Goal: Navigation & Orientation: Find specific page/section

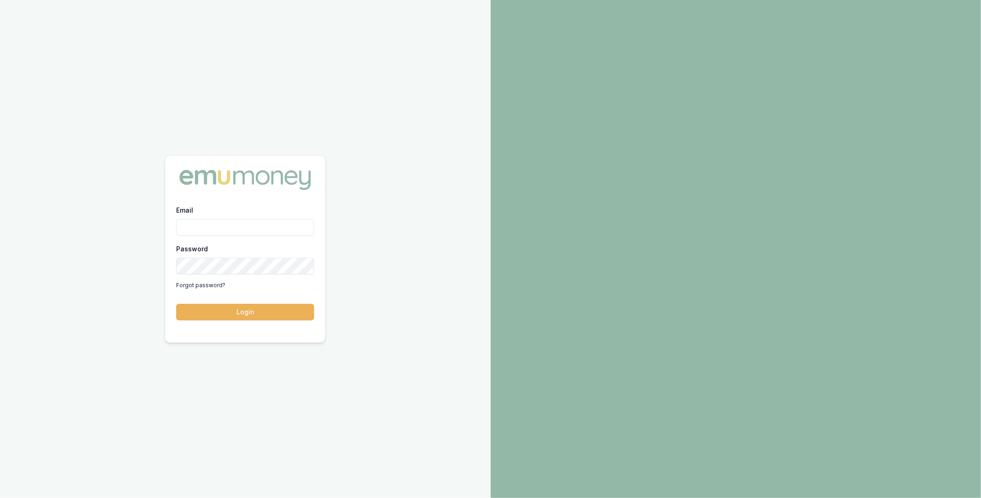
click at [256, 229] on input "Email" at bounding box center [245, 227] width 138 height 17
click at [0, 497] on com-1password-button at bounding box center [0, 498] width 0 height 0
type input "m@emumoney.com.au"
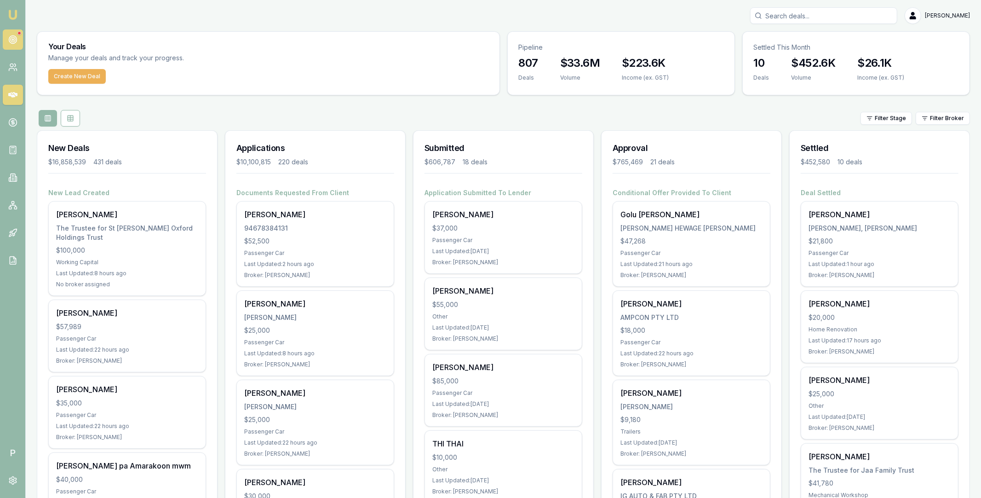
click at [15, 40] on circle at bounding box center [13, 39] width 5 height 5
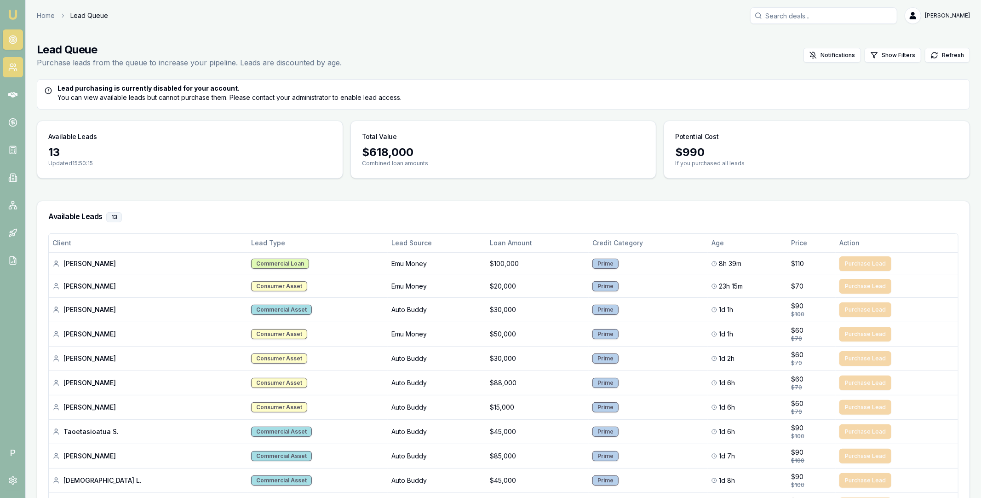
click at [11, 60] on link at bounding box center [13, 67] width 20 height 20
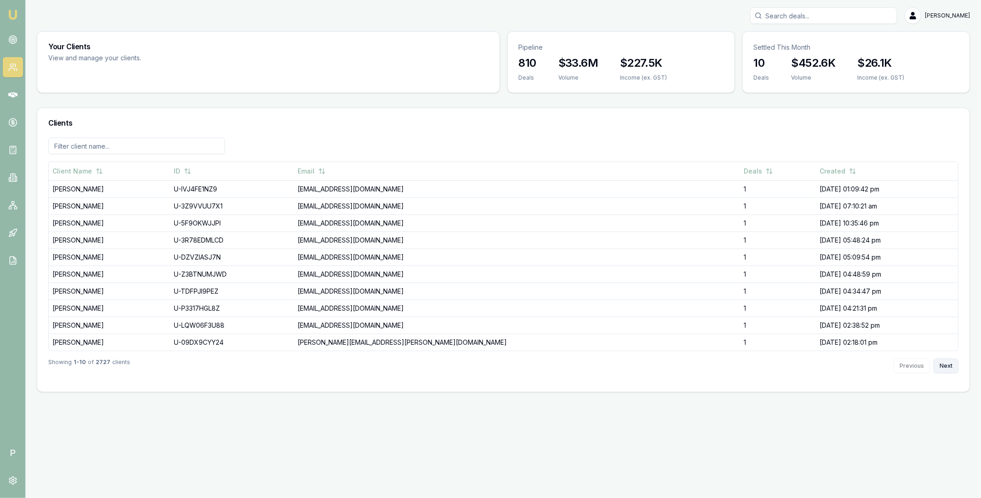
click at [947, 366] on button "Next" at bounding box center [946, 365] width 25 height 15
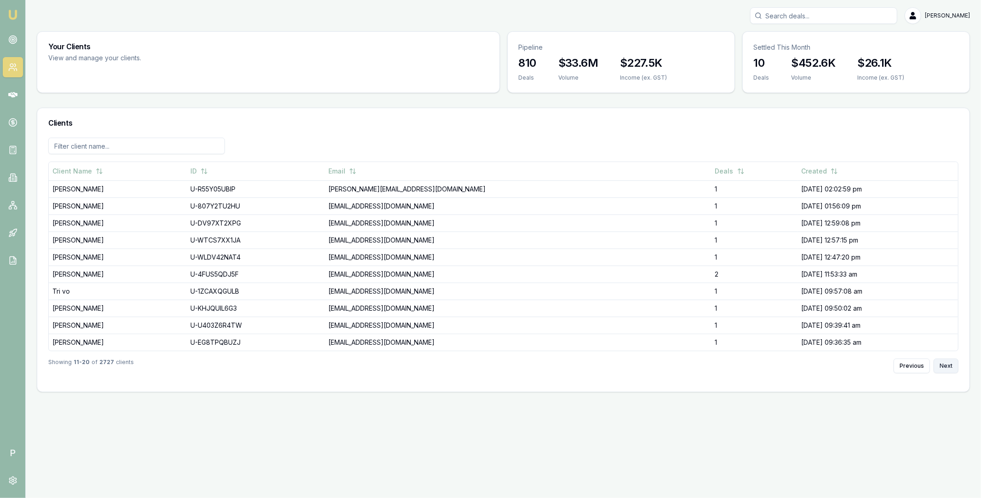
click at [947, 366] on button "Next" at bounding box center [946, 365] width 25 height 15
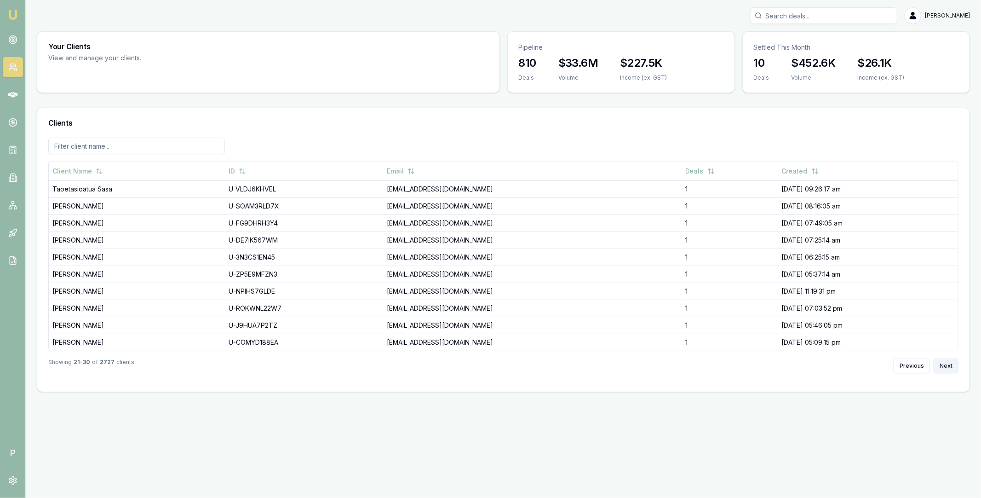
click at [947, 366] on button "Next" at bounding box center [946, 365] width 25 height 15
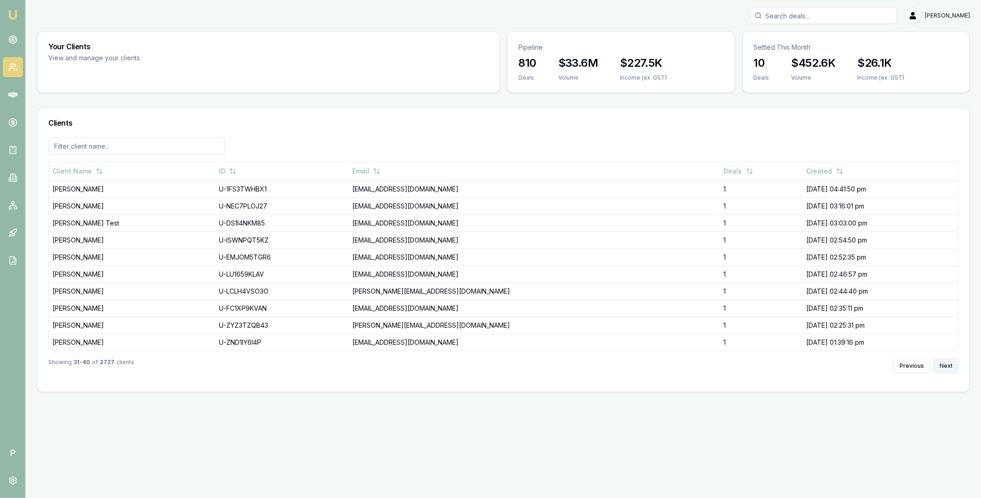
click at [947, 366] on button "Next" at bounding box center [946, 365] width 25 height 15
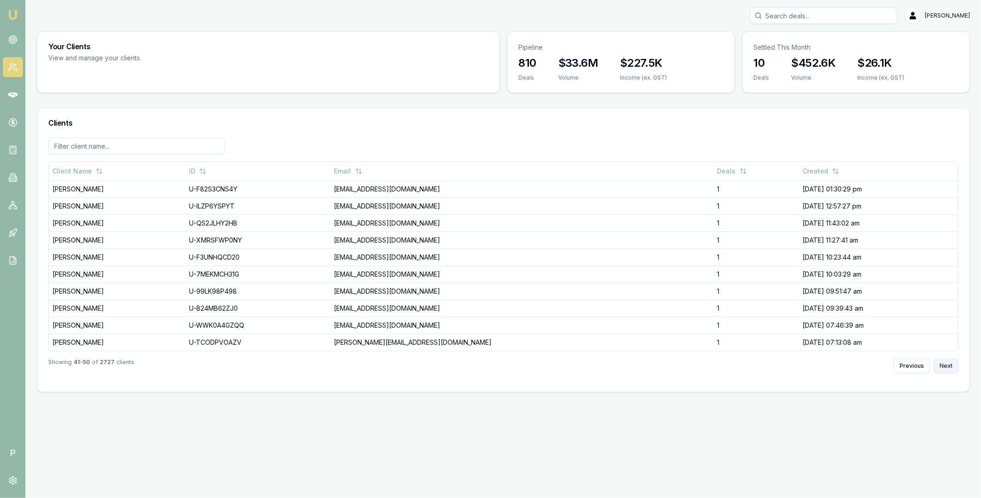
click at [947, 366] on button "Next" at bounding box center [946, 365] width 25 height 15
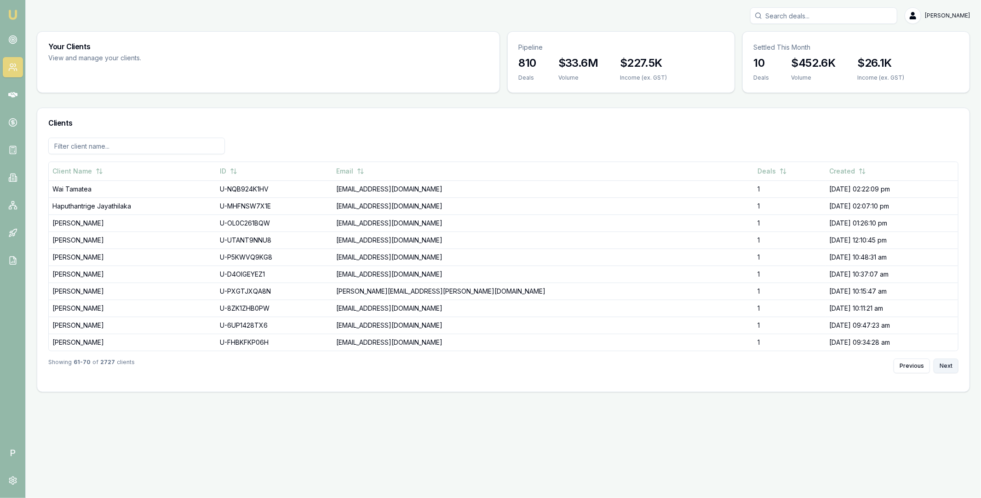
click at [947, 366] on button "Next" at bounding box center [946, 365] width 25 height 15
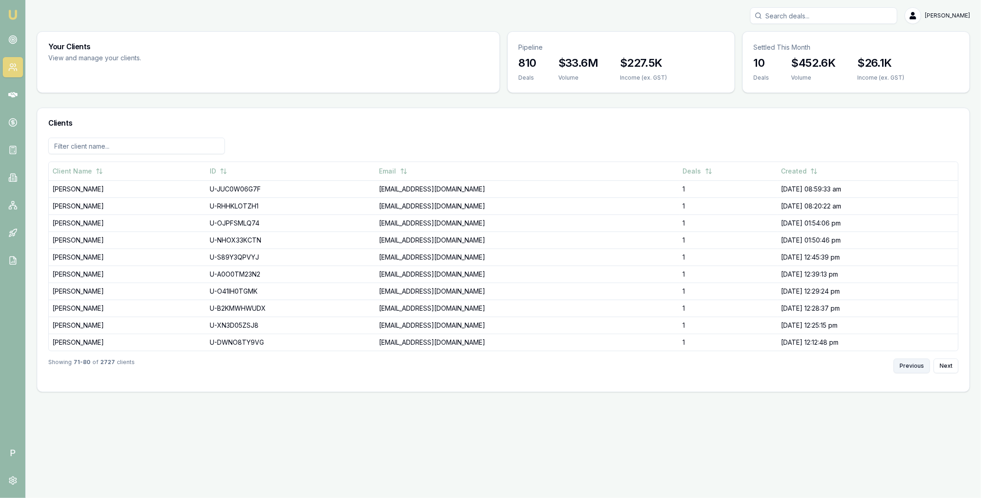
click at [923, 370] on button "Previous" at bounding box center [912, 365] width 36 height 15
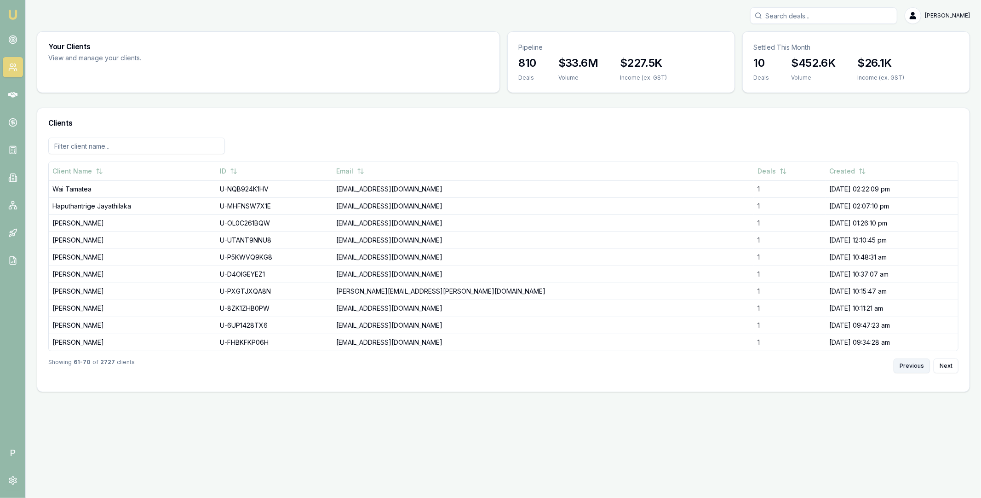
click at [905, 361] on button "Previous" at bounding box center [912, 365] width 36 height 15
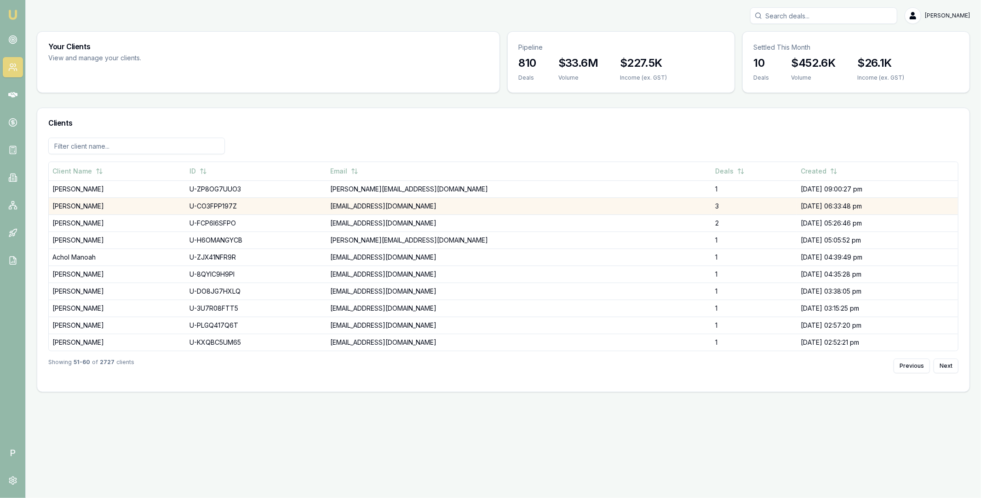
click at [93, 200] on td "AVTAR SINGH" at bounding box center [117, 205] width 137 height 17
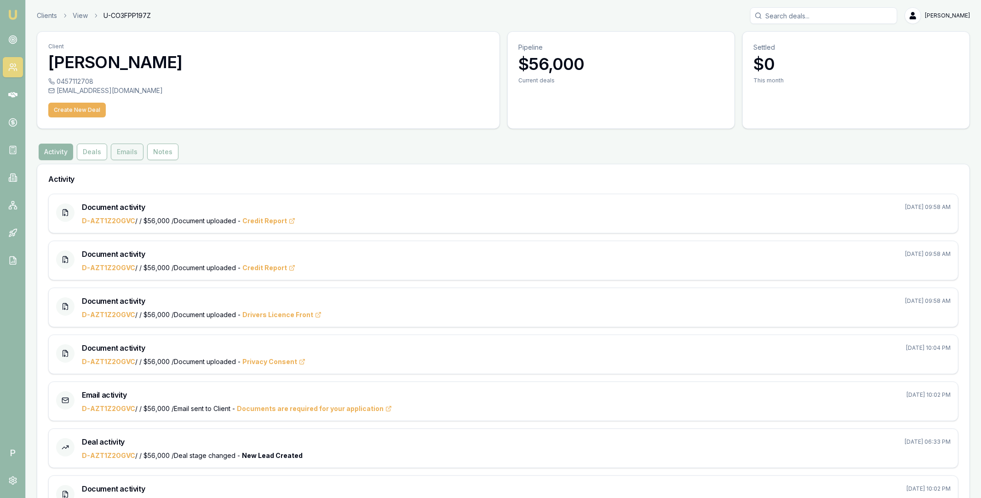
click at [130, 151] on button "Emails" at bounding box center [127, 151] width 33 height 17
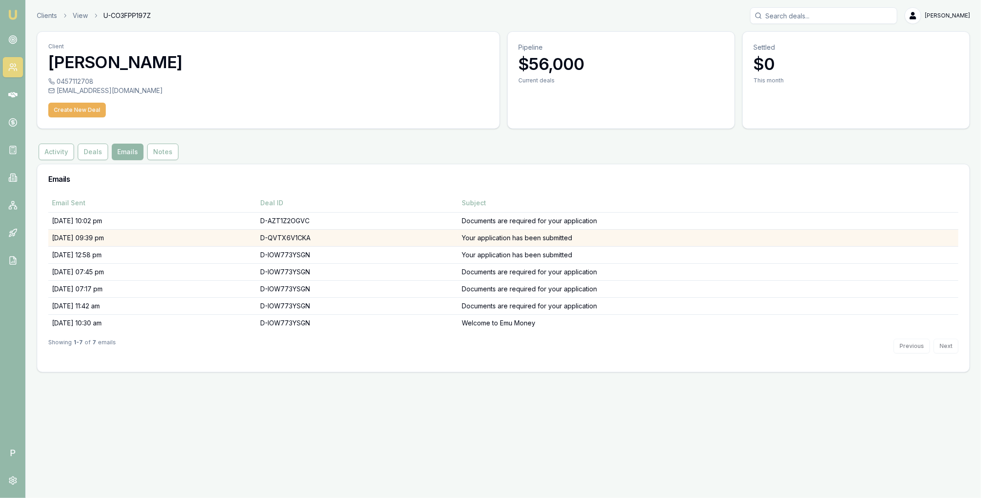
click at [362, 239] on td "D-QVTX6V1CKA" at bounding box center [358, 237] width 202 height 17
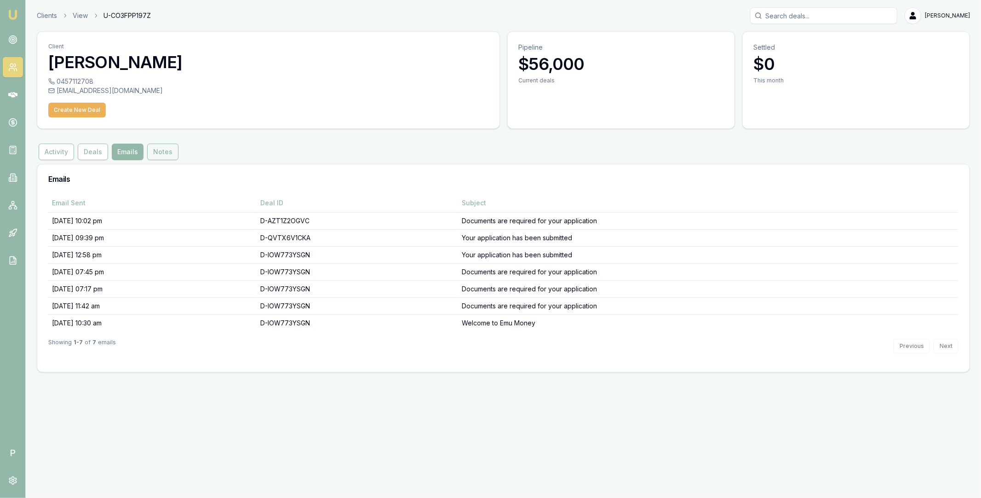
click at [162, 155] on button "Notes" at bounding box center [162, 151] width 31 height 17
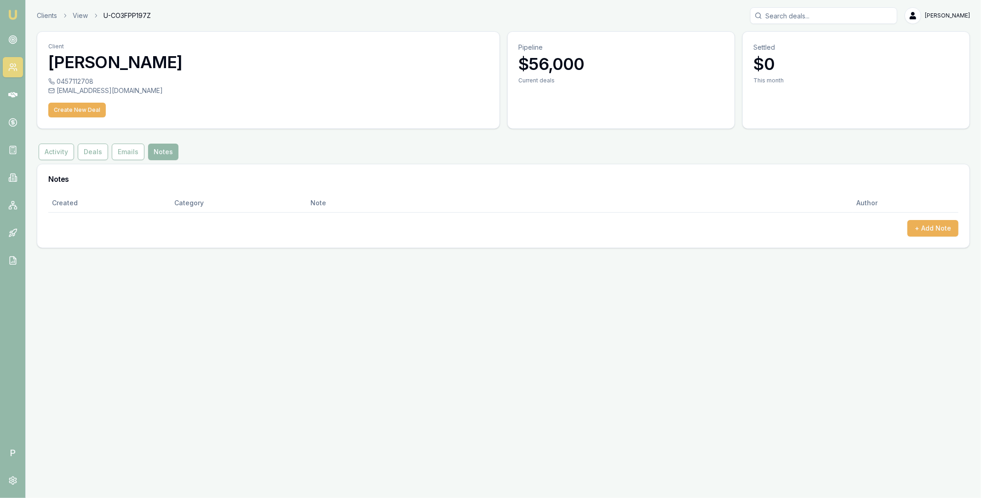
click at [86, 152] on button "Deals" at bounding box center [93, 151] width 30 height 17
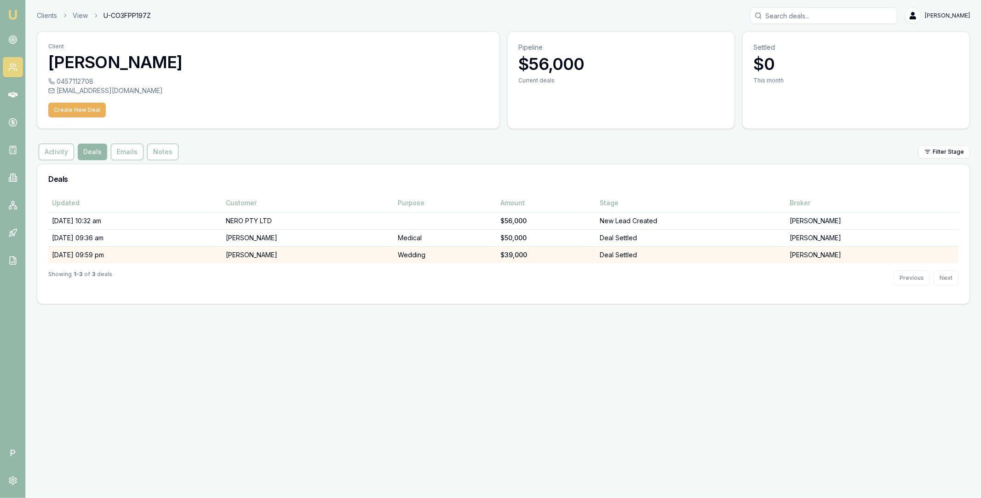
click at [173, 253] on td "17/08/25, 09:59 pm" at bounding box center [135, 254] width 174 height 17
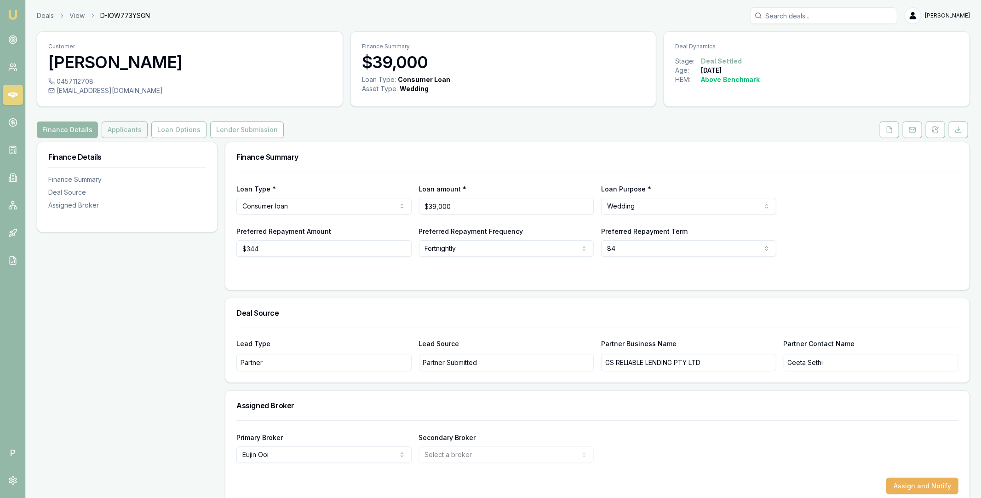
drag, startPoint x: 122, startPoint y: 138, endPoint x: 121, endPoint y: 131, distance: 7.4
click at [121, 138] on div "Customer AVTAR SINGH 0457112708 singhavtar6432@gmail.com Finance Summary $39,00…" at bounding box center [503, 268] width 933 height 474
click at [121, 131] on button "Applicants" at bounding box center [125, 129] width 46 height 17
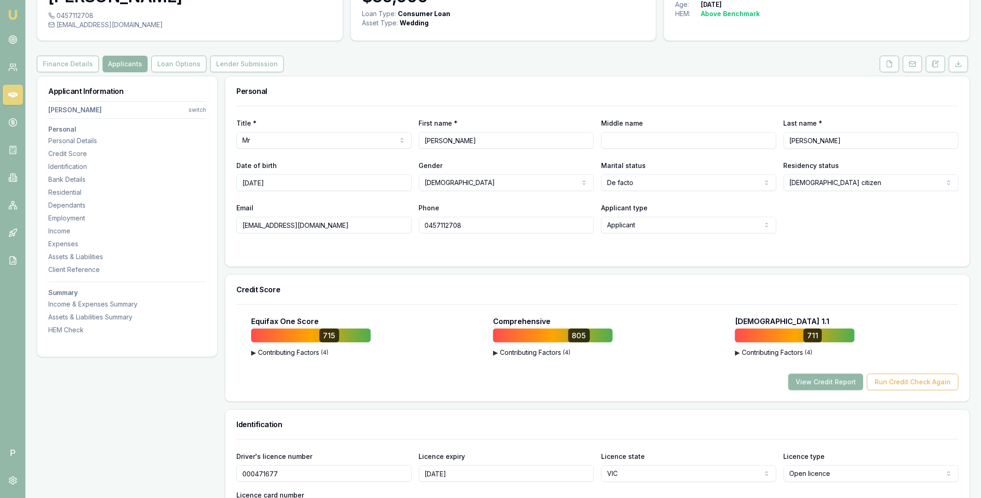
scroll to position [68, 0]
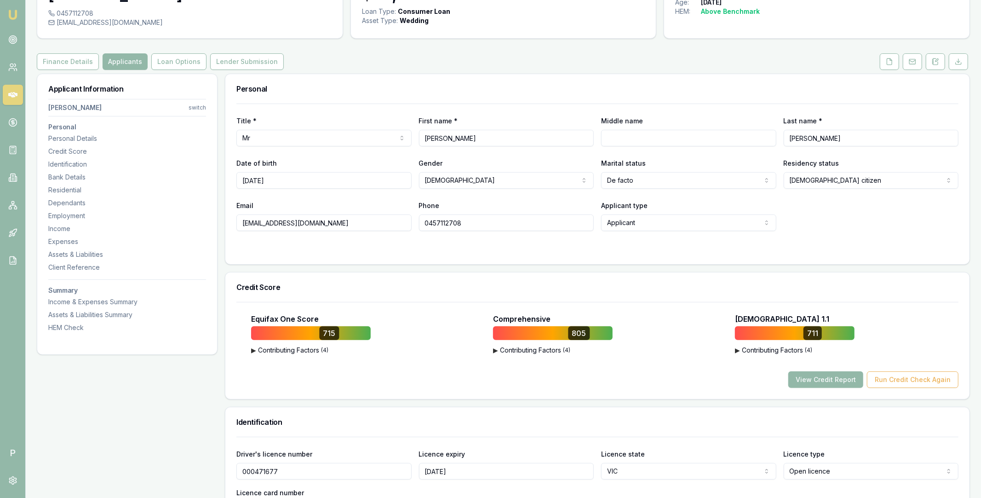
click at [264, 350] on button "▶ Contributing Factors ( 4 )" at bounding box center [311, 349] width 120 height 9
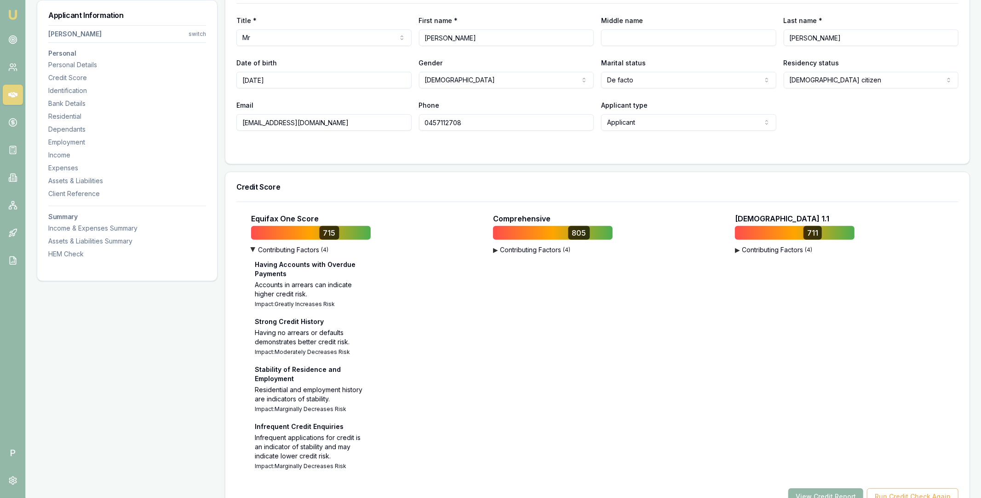
scroll to position [200, 0]
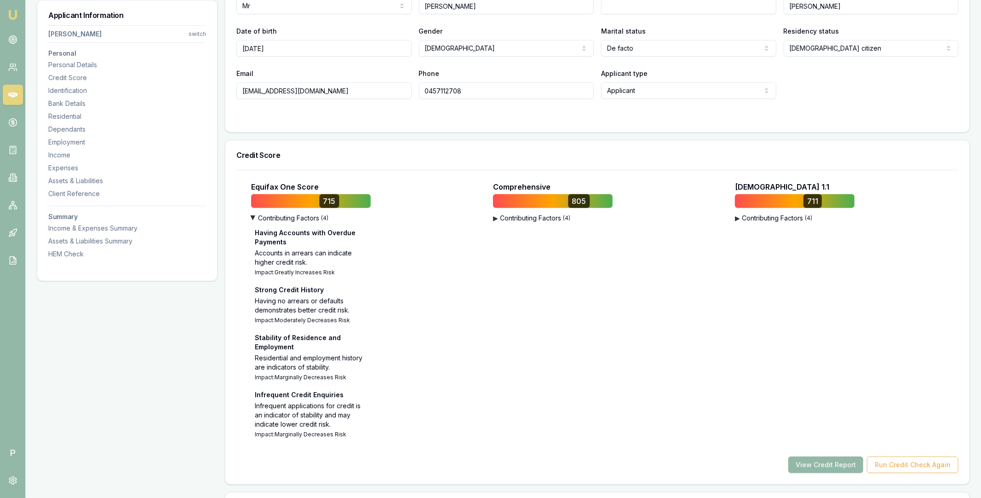
click at [522, 217] on button "▶ Contributing Factors ( 4 )" at bounding box center [553, 217] width 120 height 9
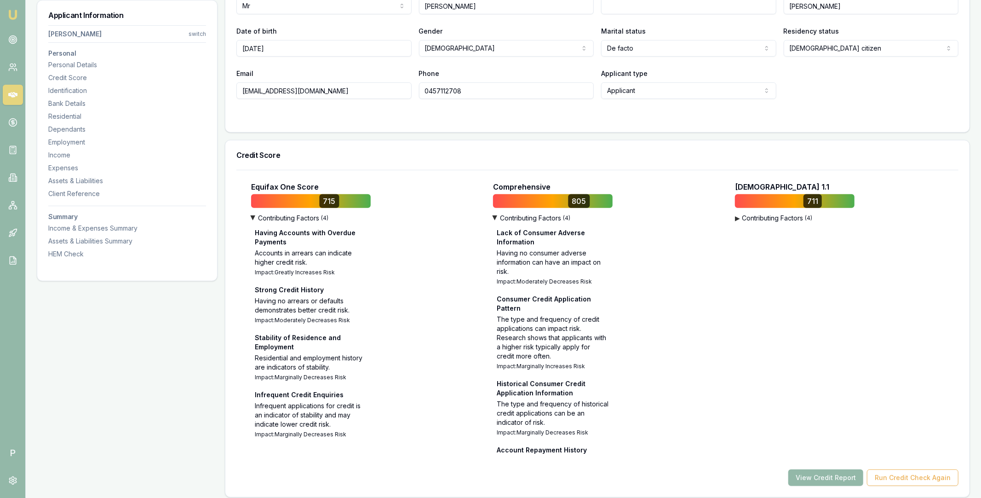
click at [754, 224] on div "▶ Contributing Factors ( 4 ) Applications from Particular Industry Groups Resea…" at bounding box center [795, 218] width 120 height 11
click at [754, 220] on button "▶ Contributing Factors ( 4 )" at bounding box center [795, 217] width 120 height 9
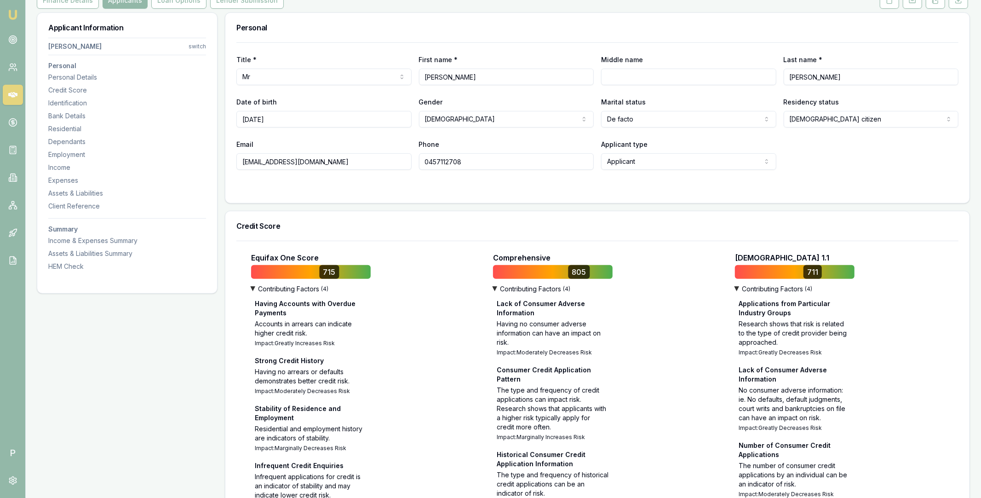
scroll to position [0, 0]
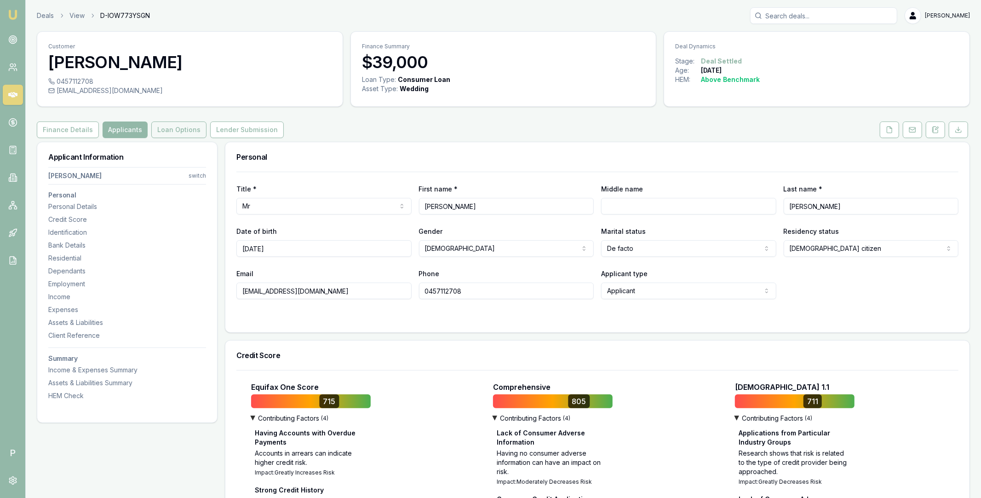
click at [159, 132] on button "Loan Options" at bounding box center [178, 129] width 55 height 17
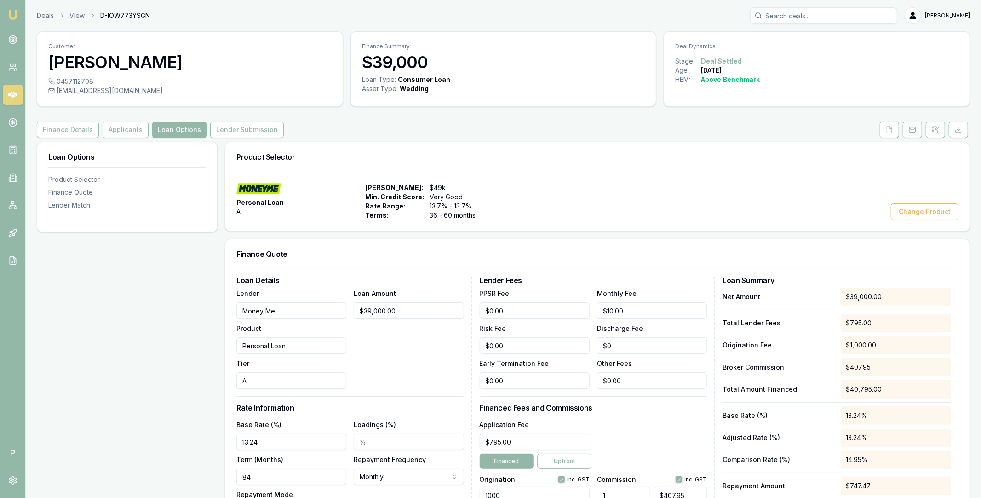
click at [184, 259] on div "Loan Options Product Selector Finance Quote Lender Match" at bounding box center [127, 480] width 181 height 677
click at [253, 133] on button "Lender Submission" at bounding box center [247, 129] width 74 height 17
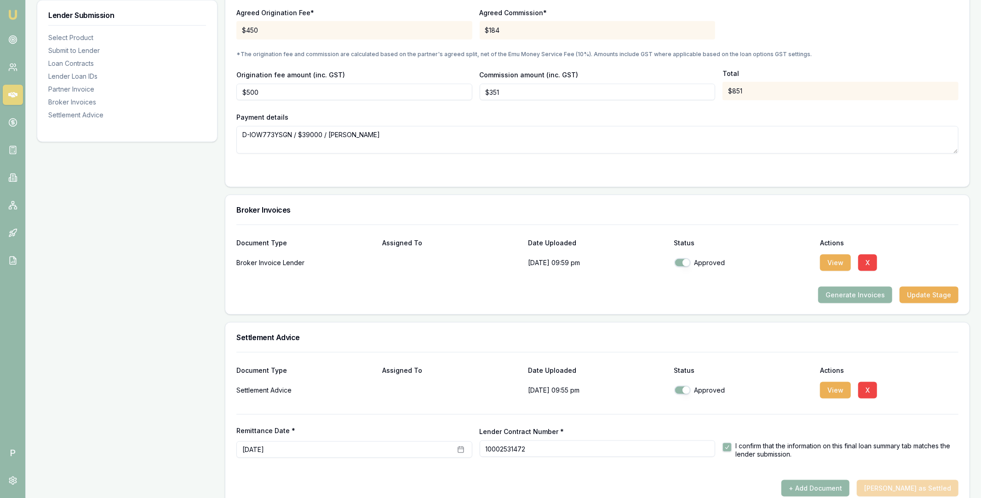
scroll to position [931, 0]
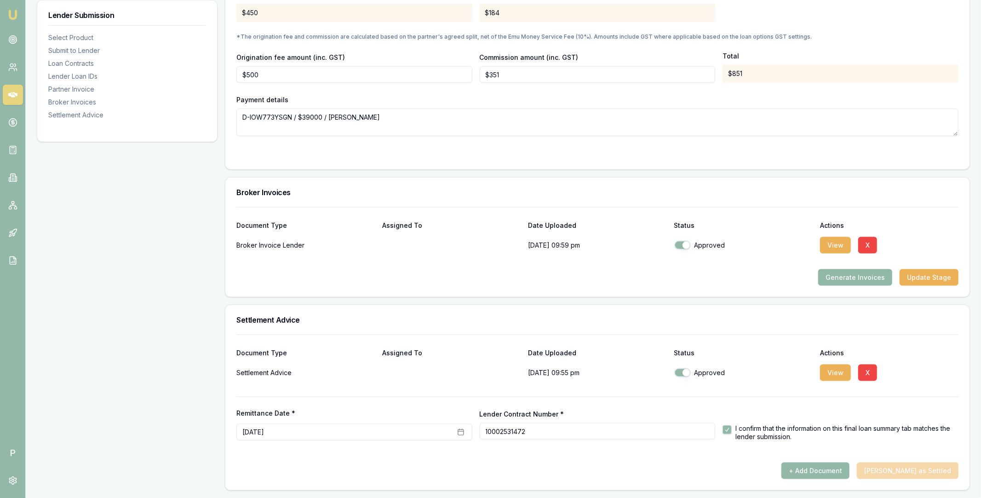
click at [851, 280] on button "Generate Invoices" at bounding box center [855, 277] width 74 height 17
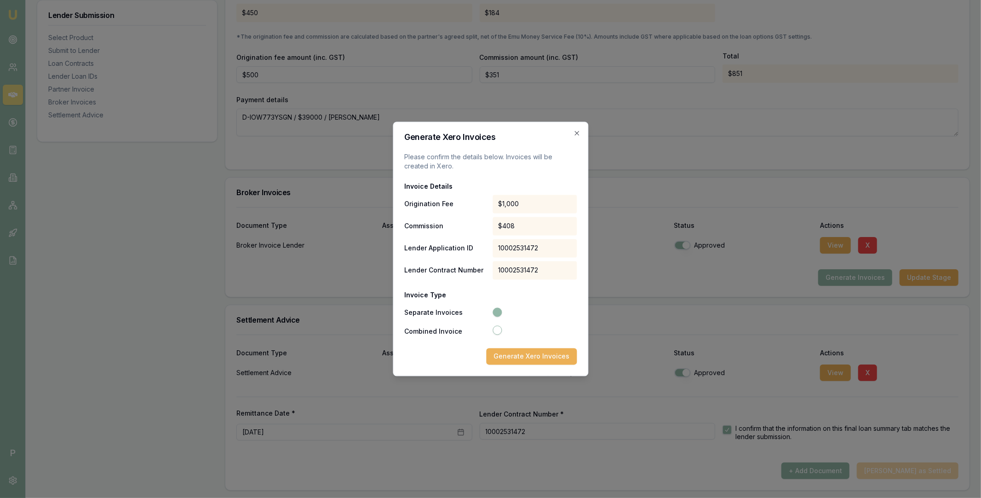
click at [569, 130] on div "Generate Xero Invoices Please confirm the details below. Invoices will be creat…" at bounding box center [490, 249] width 195 height 254
click at [576, 131] on icon "button" at bounding box center [576, 133] width 7 height 7
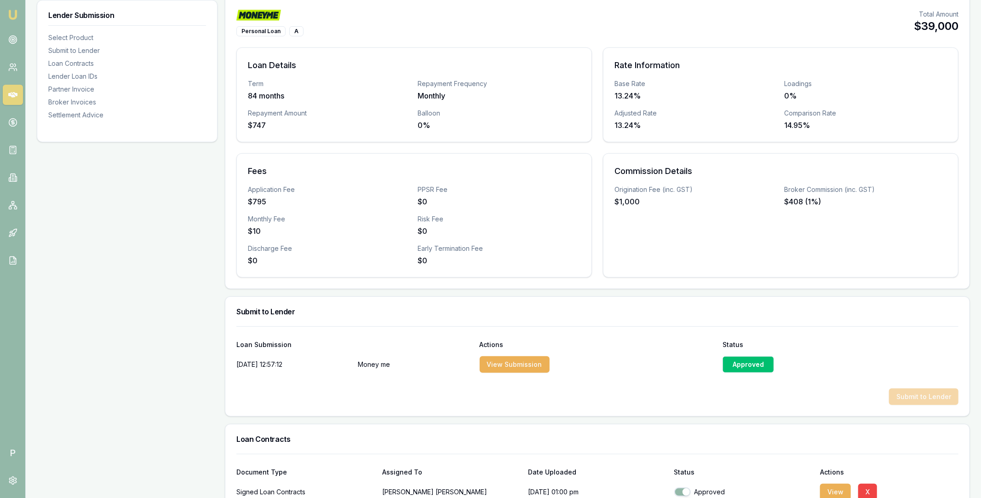
scroll to position [0, 0]
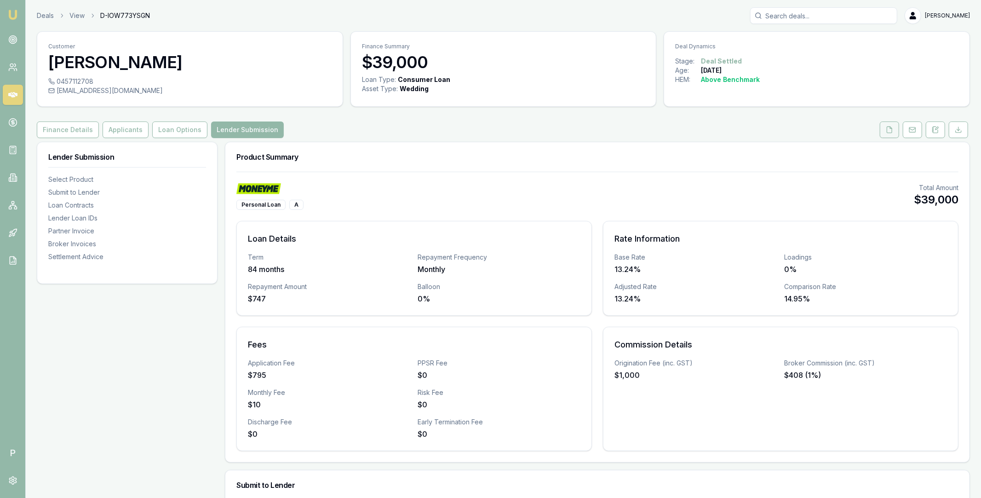
click at [882, 126] on button at bounding box center [889, 129] width 19 height 17
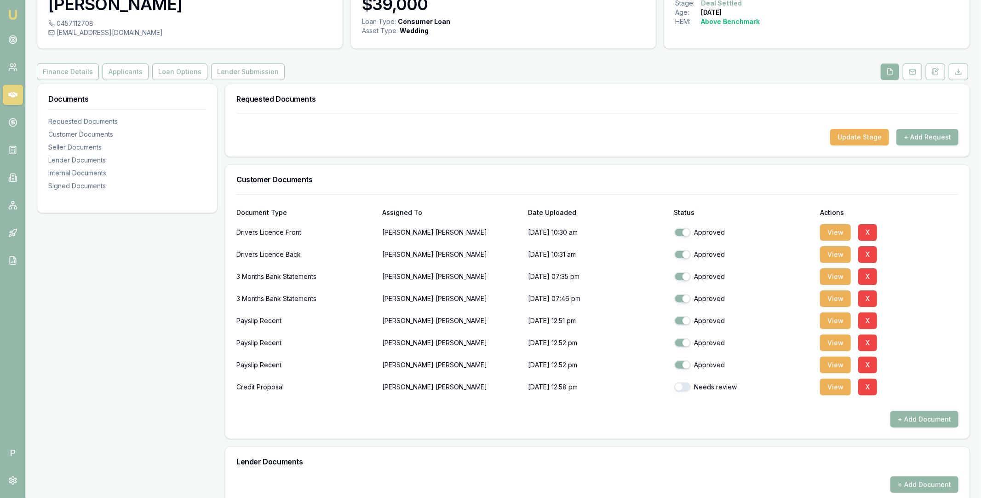
scroll to position [96, 0]
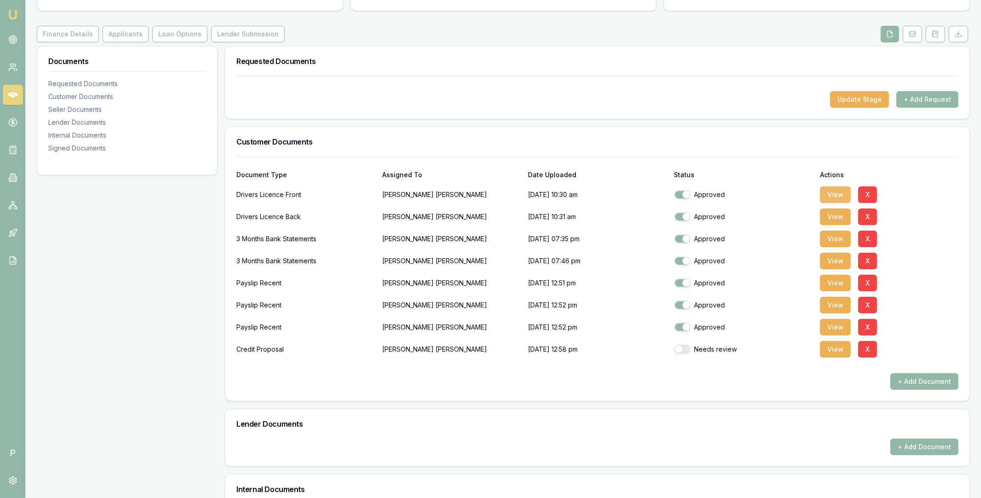
click at [824, 193] on button "View" at bounding box center [835, 194] width 31 height 17
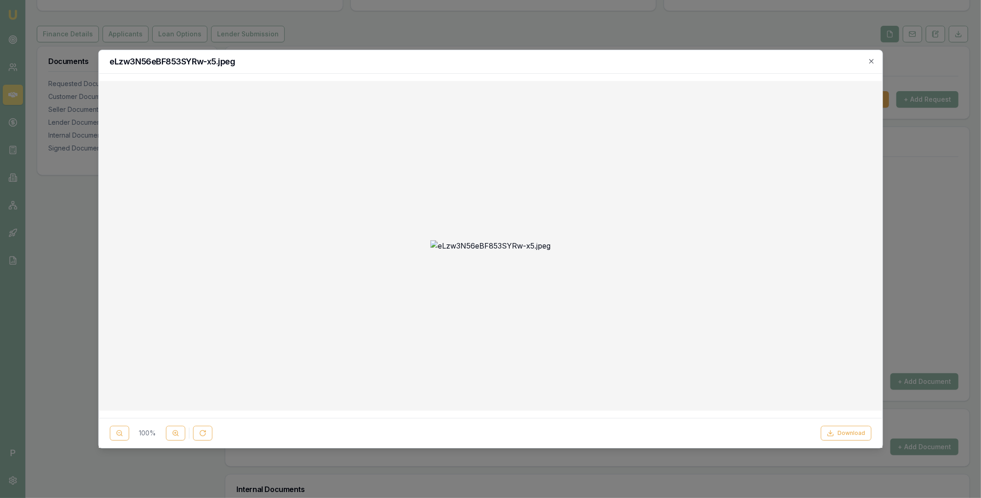
drag, startPoint x: 859, startPoint y: 63, endPoint x: 866, endPoint y: 61, distance: 8.0
click at [859, 63] on h2 "eLzw3N56eBF853SYRw-x5.jpeg" at bounding box center [490, 61] width 762 height 8
click at [869, 60] on icon "button" at bounding box center [871, 60] width 7 height 7
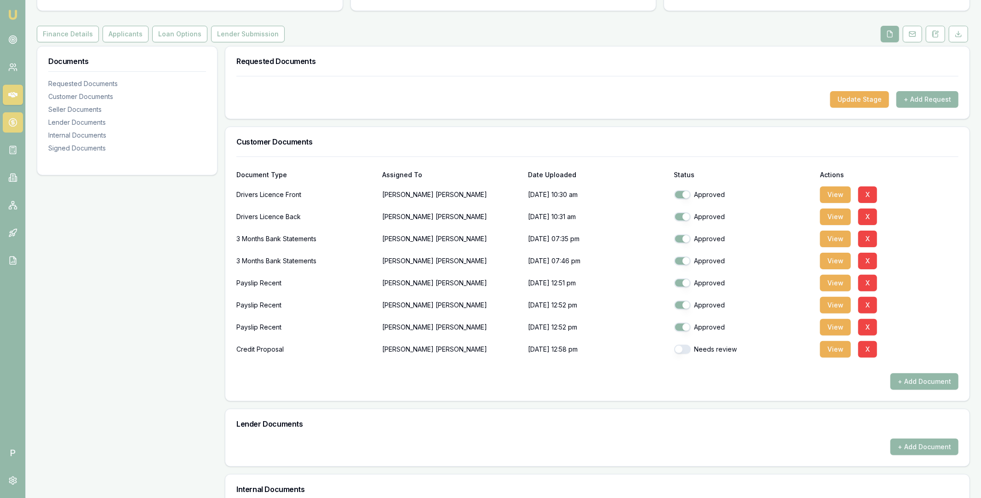
click at [11, 123] on icon at bounding box center [12, 122] width 3 height 3
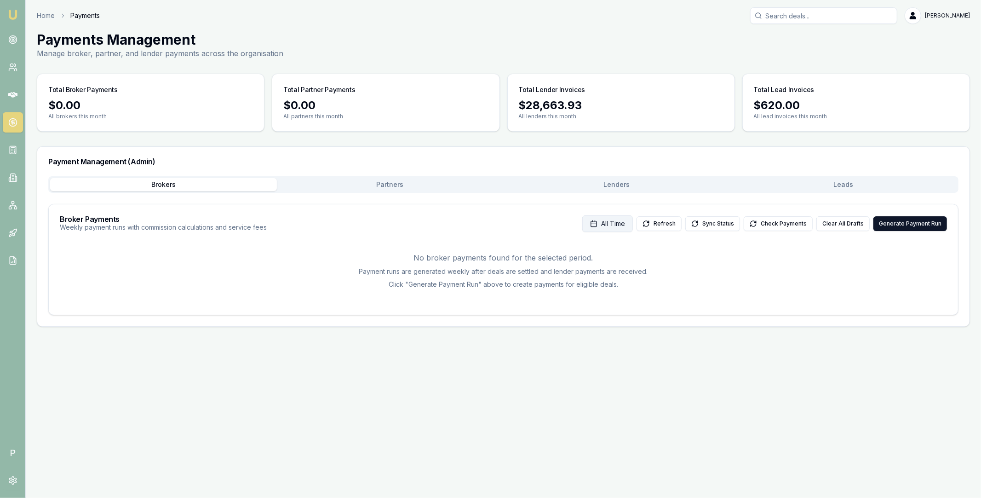
click at [625, 226] on span "All Time" at bounding box center [613, 223] width 24 height 9
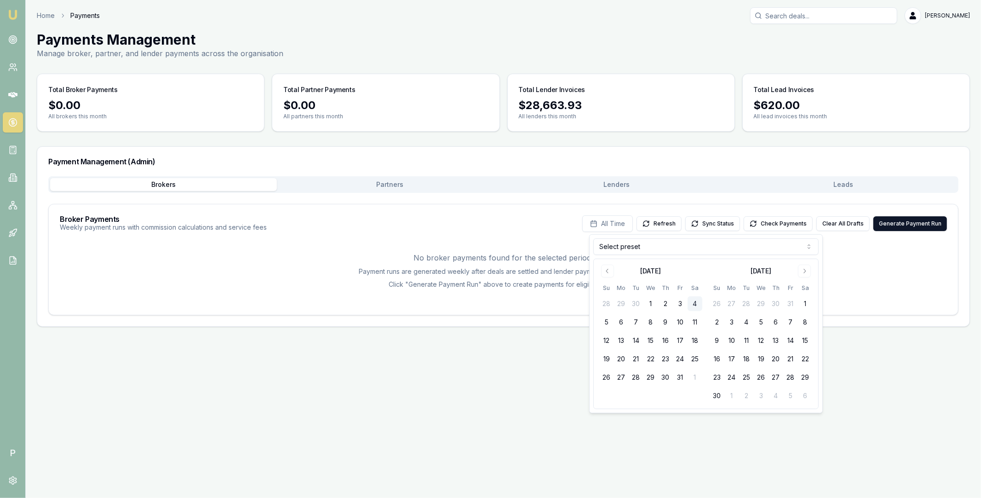
click at [713, 249] on html "Emu Broker P Home Payments Matt Leeburn Toggle Menu Payments Management Manage …" at bounding box center [490, 249] width 981 height 498
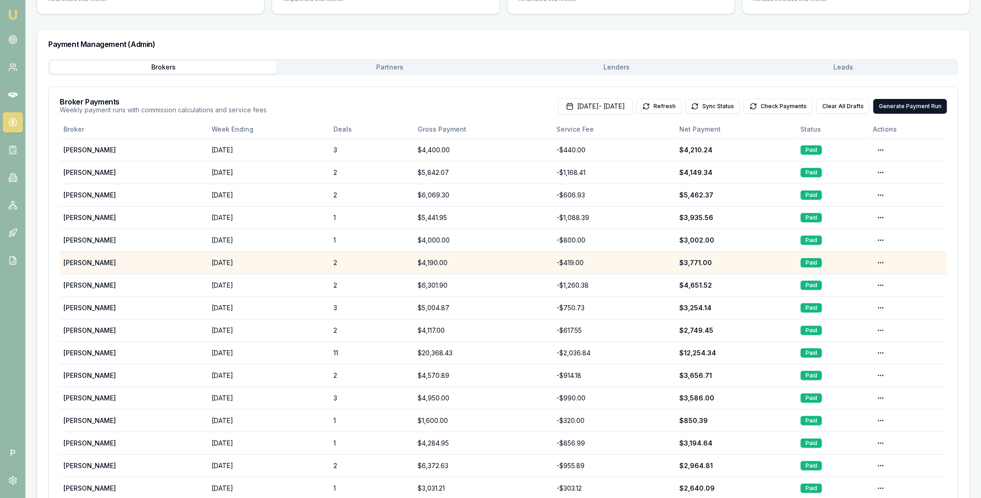
scroll to position [129, 0]
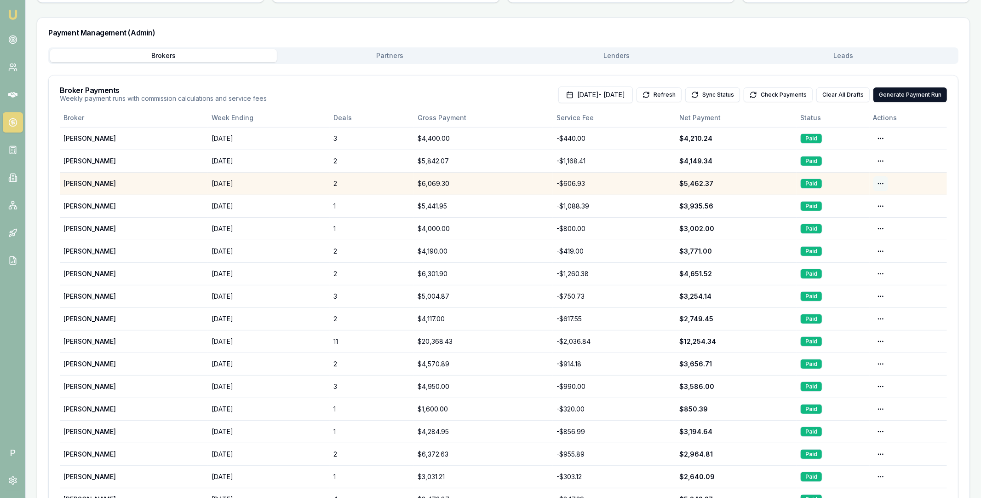
click at [877, 183] on html "Emu Broker P Home Payments Matt Leeburn Toggle Menu Payments Management Manage …" at bounding box center [490, 120] width 981 height 498
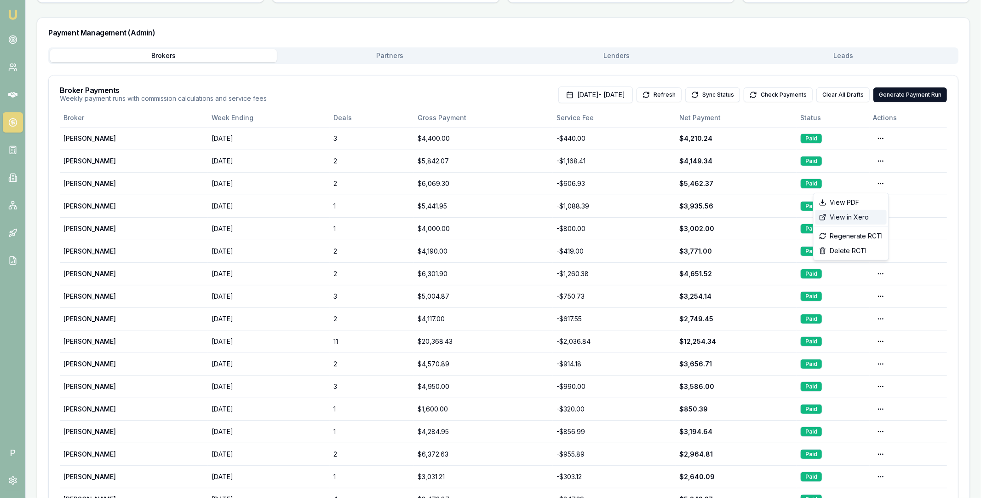
click at [856, 217] on div "View in Xero" at bounding box center [850, 217] width 71 height 15
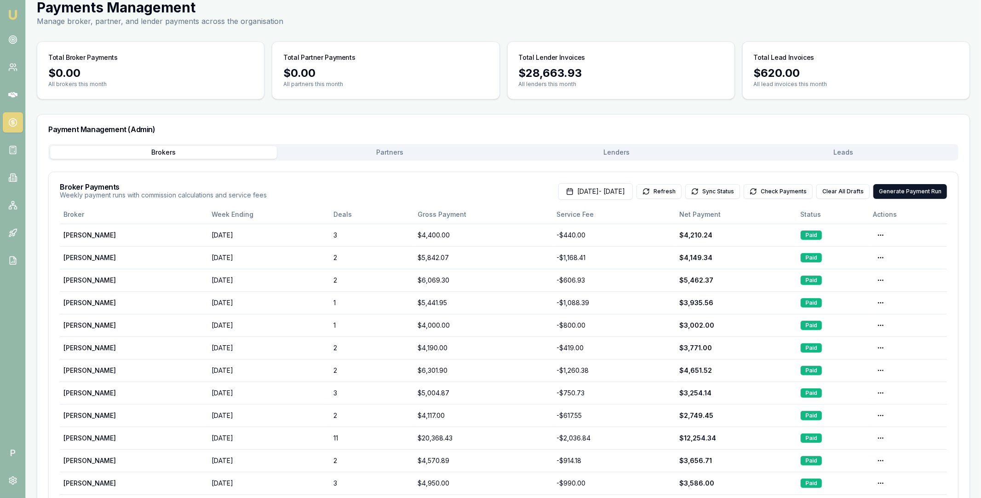
scroll to position [0, 0]
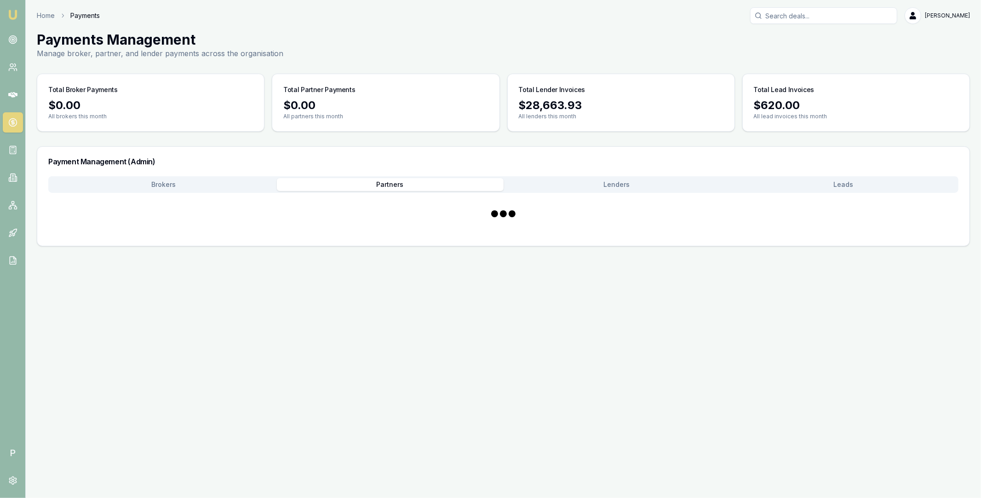
click at [457, 153] on div "Payment Management (Admin) Brokers Partners Lenders Leads" at bounding box center [503, 196] width 933 height 100
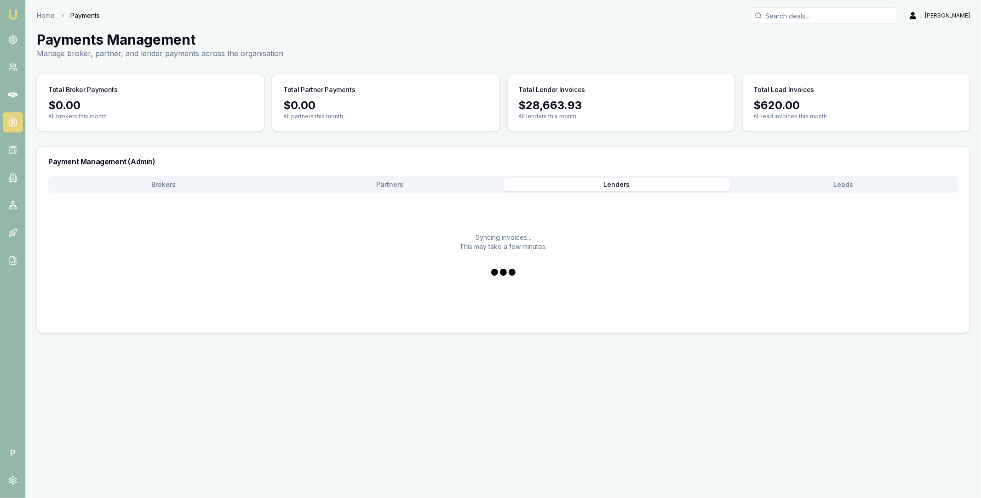
click at [602, 187] on button "Lenders" at bounding box center [617, 184] width 227 height 13
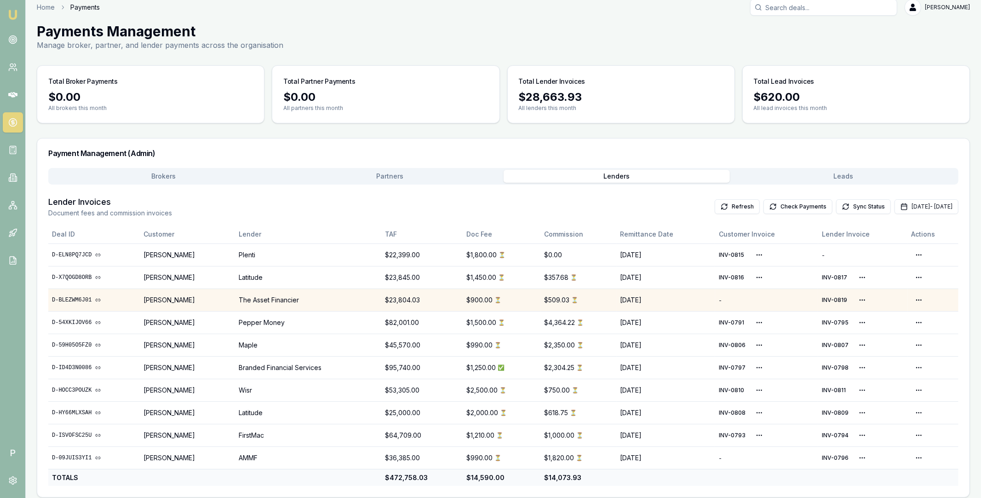
scroll to position [15, 0]
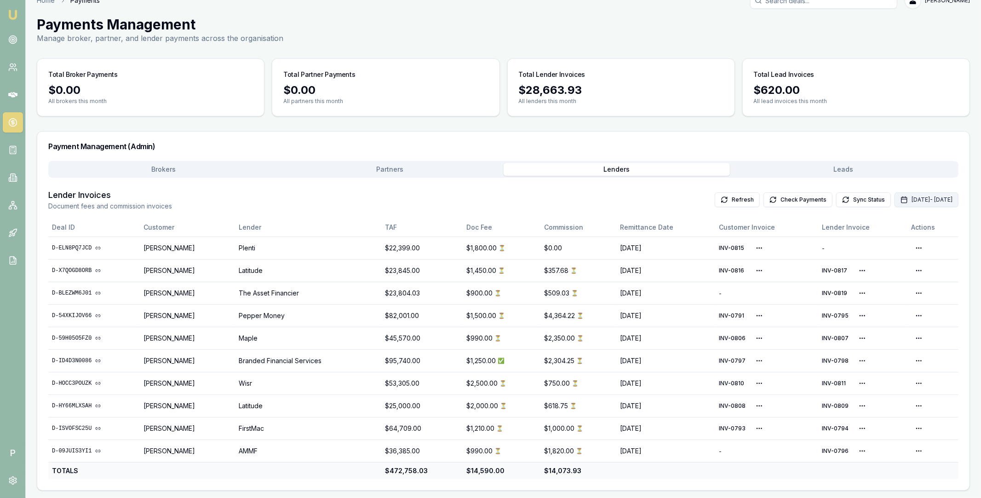
click at [909, 199] on button "Oct 01, 2025 - Oct 31, 2025" at bounding box center [927, 199] width 64 height 15
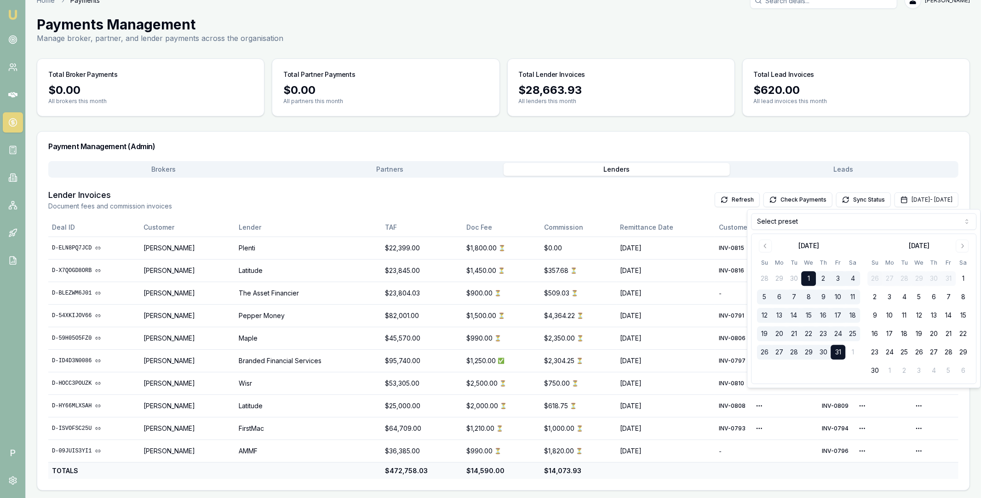
click at [766, 223] on html "Emu Broker P Home Payments Matt Leeburn Toggle Menu Payments Management Manage …" at bounding box center [490, 234] width 981 height 498
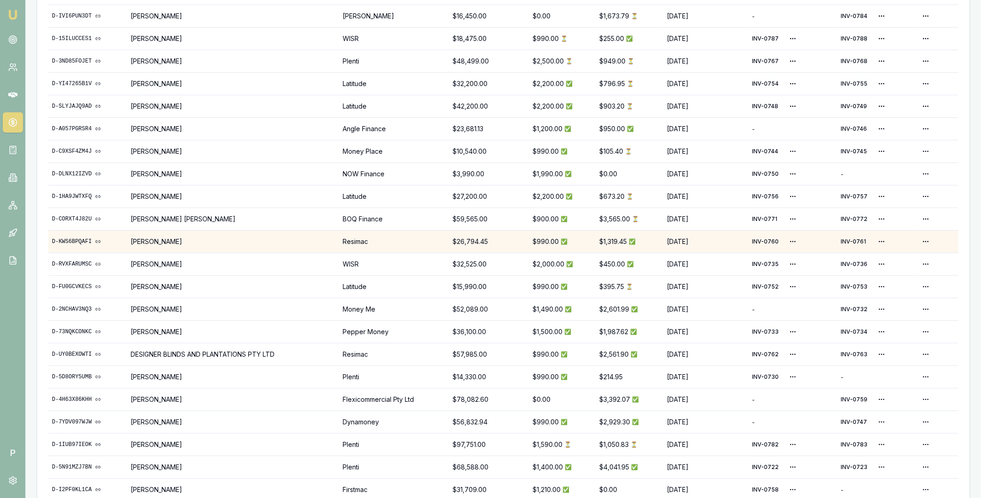
scroll to position [113, 0]
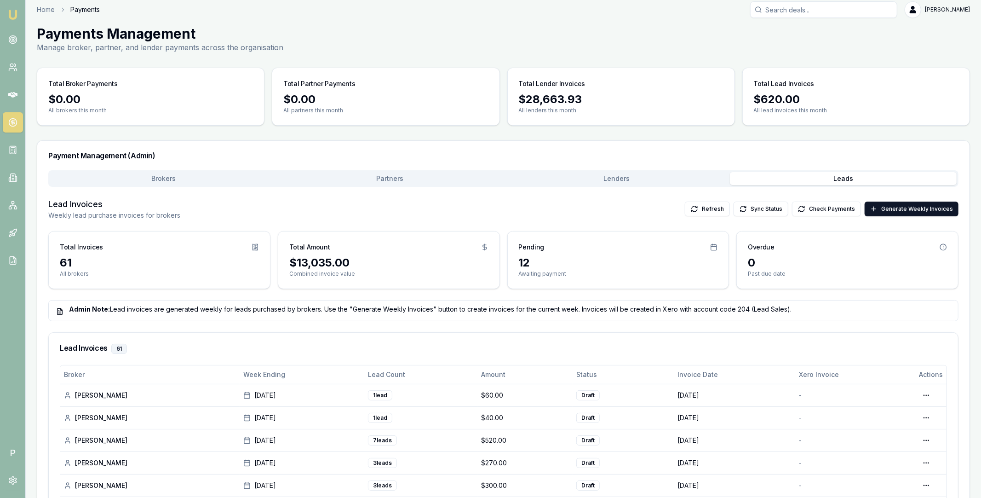
scroll to position [0, 0]
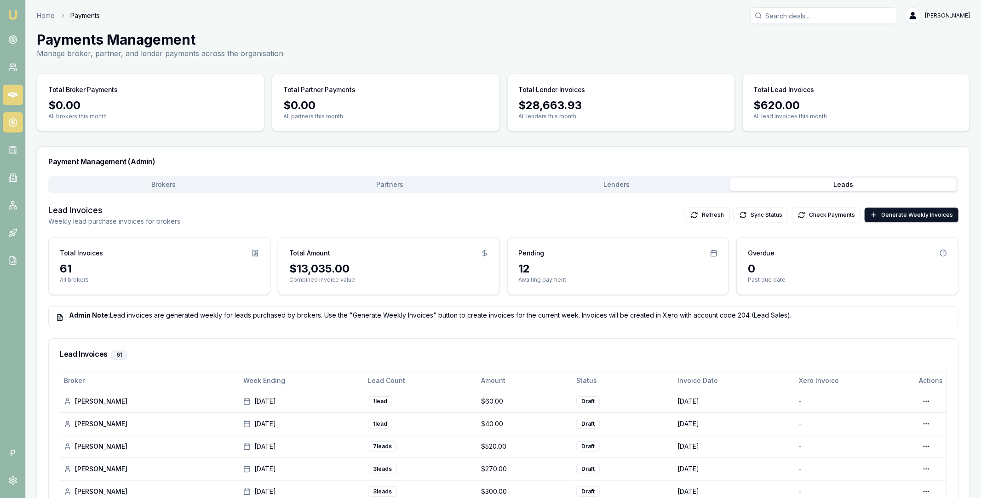
click at [9, 92] on icon at bounding box center [12, 94] width 9 height 9
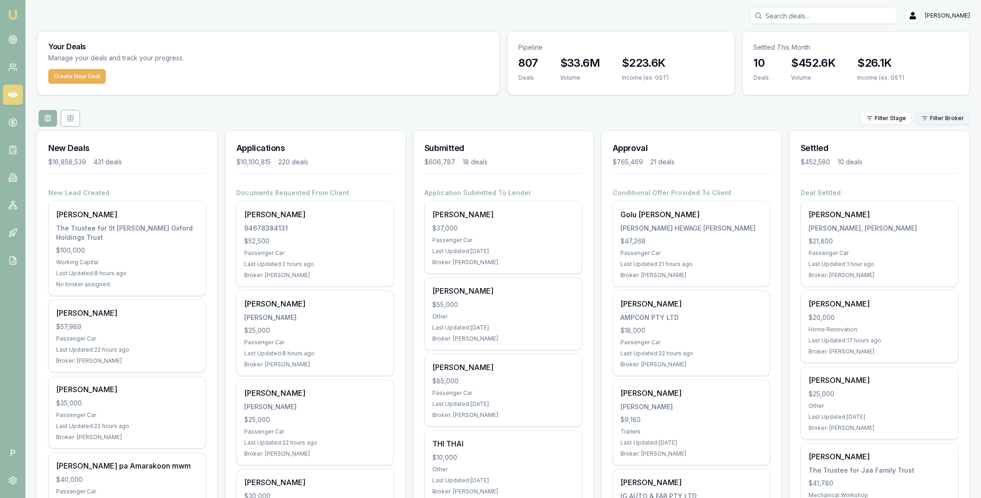
click at [929, 112] on div "Filter Stage Filter Broker" at bounding box center [503, 118] width 933 height 17
click at [929, 112] on html "Emu Broker P Matt Leeburn Toggle Menu Your Deals Manage your deals and track yo…" at bounding box center [490, 249] width 981 height 498
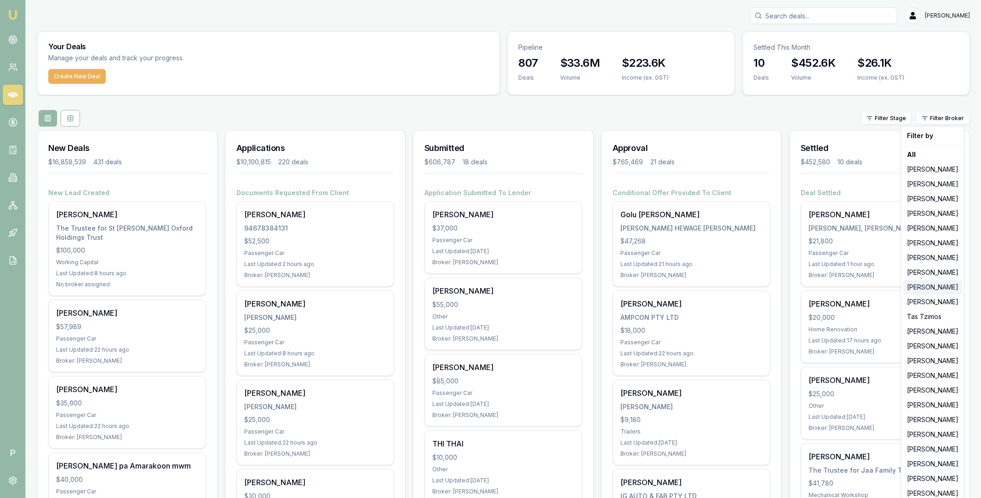
click at [919, 289] on div "Erin Shield" at bounding box center [932, 287] width 59 height 15
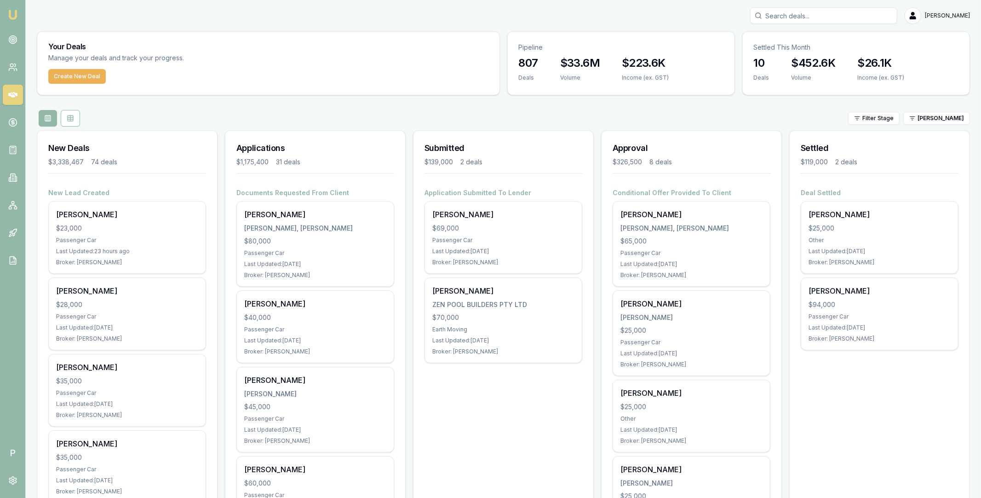
scroll to position [2, 0]
click at [71, 119] on icon at bounding box center [70, 116] width 7 height 7
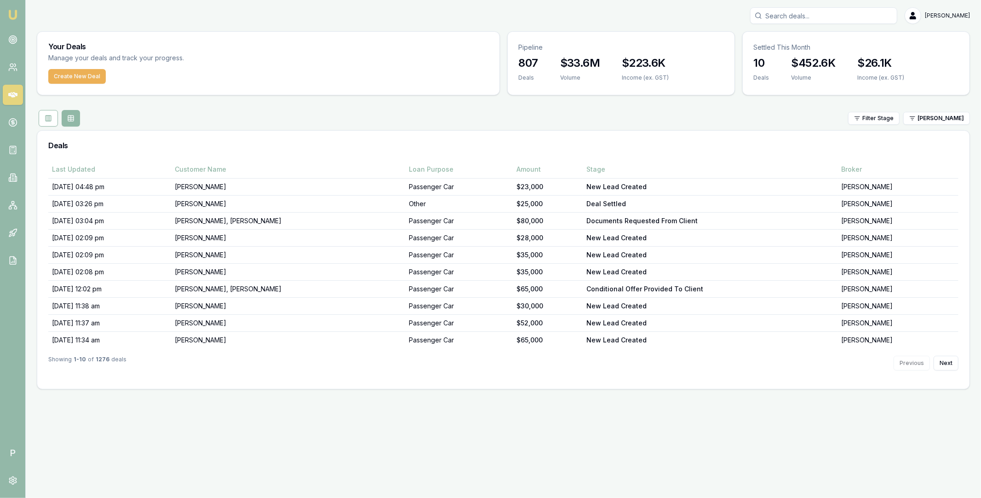
scroll to position [0, 0]
click at [13, 152] on icon at bounding box center [12, 149] width 9 height 9
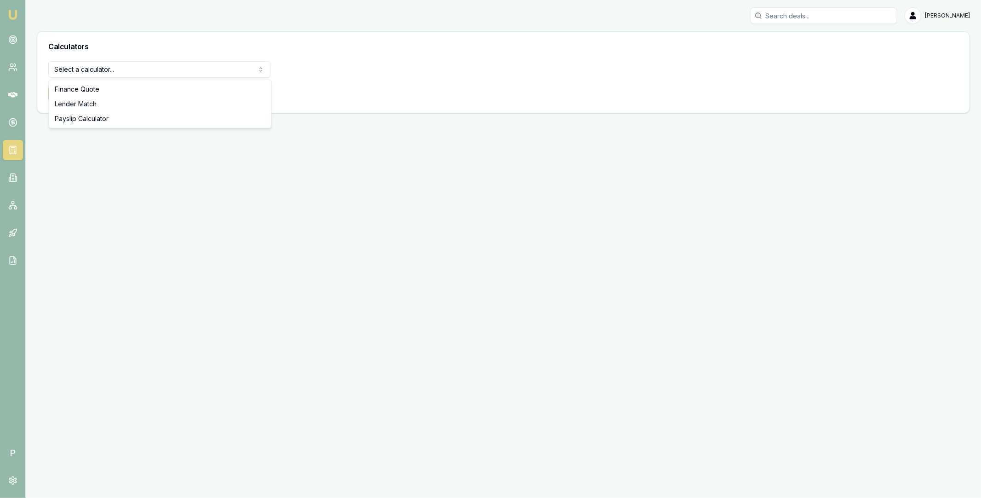
click at [139, 74] on html "Emu Broker P Matt Leeburn Toggle Menu Calculators Select a calculator... Financ…" at bounding box center [490, 249] width 981 height 498
select select "payslip-calculator"
click at [97, 90] on button "View Calculator" at bounding box center [81, 93] width 66 height 17
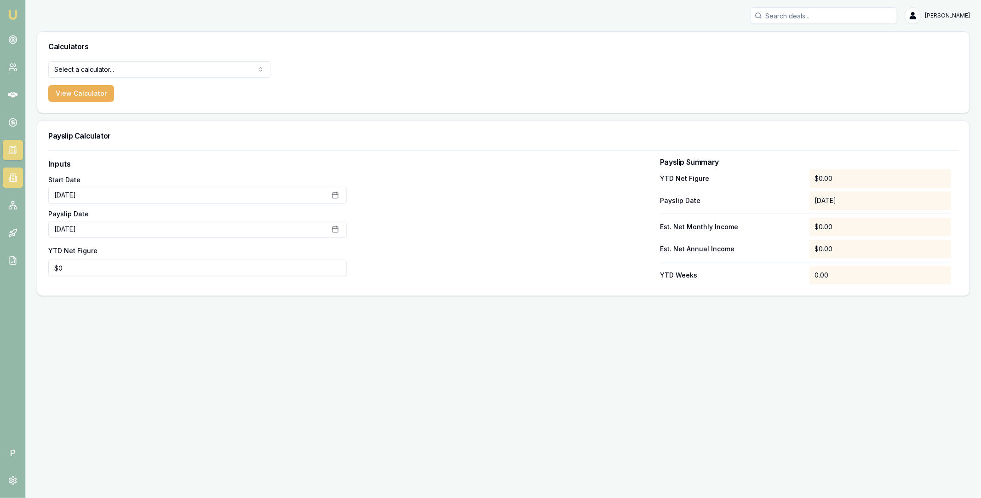
click at [11, 179] on icon at bounding box center [12, 177] width 9 height 9
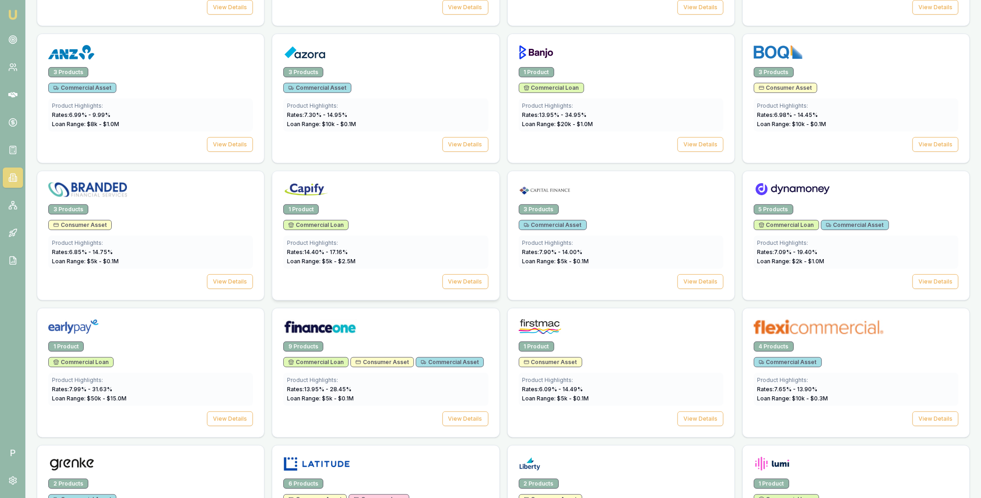
scroll to position [416, 0]
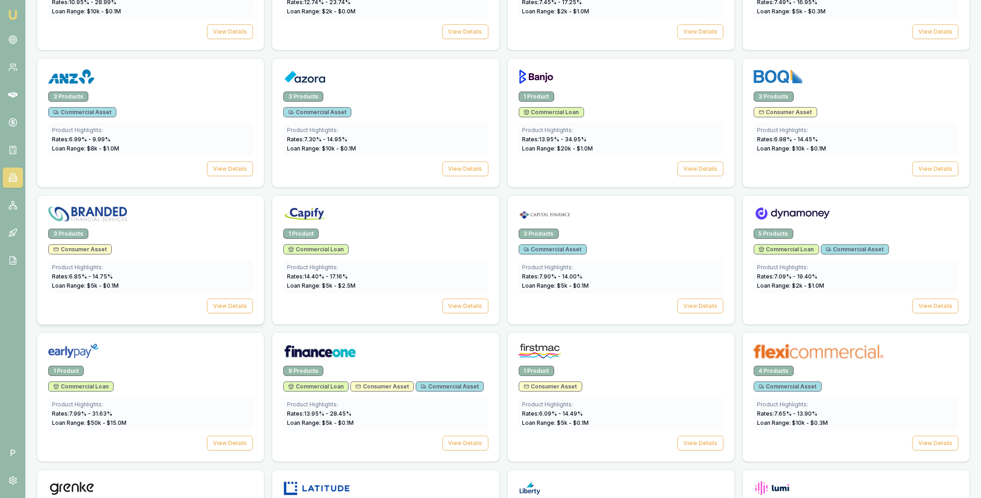
click at [88, 211] on img at bounding box center [87, 213] width 79 height 15
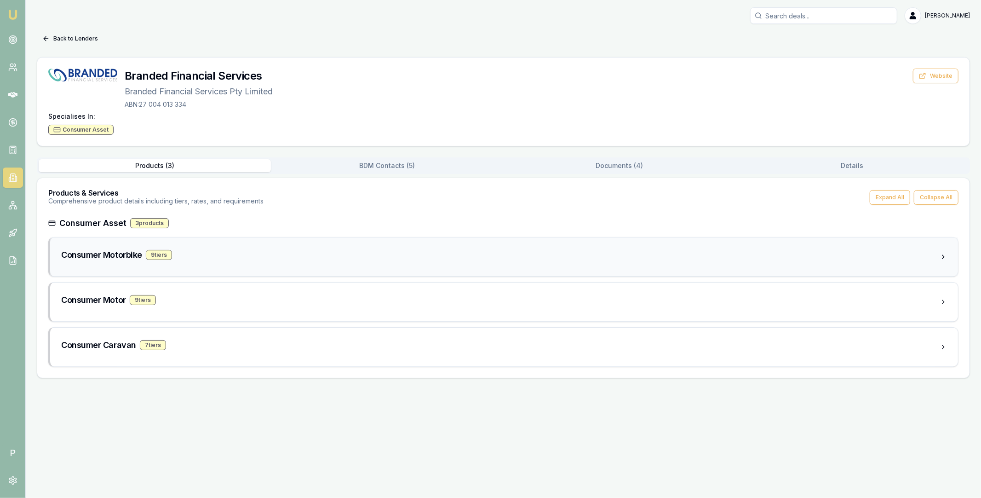
click at [219, 264] on div "Consumer Motorbike 9 tier s" at bounding box center [500, 256] width 878 height 17
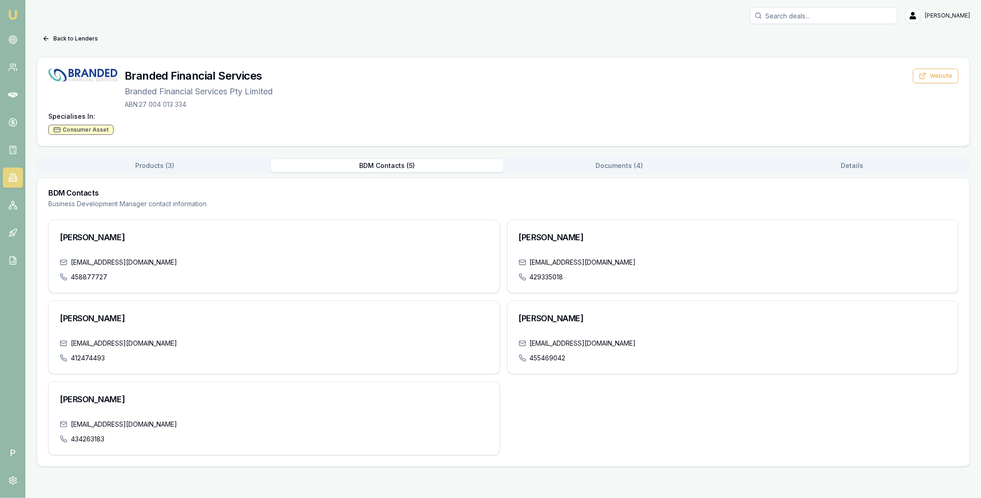
click at [359, 165] on button "BDM Contacts ( 5 )" at bounding box center [387, 165] width 232 height 13
click at [644, 157] on div "Products ( 3 ) BDM Contacts ( 5 ) Documents ( 4 ) Details" at bounding box center [503, 165] width 933 height 17
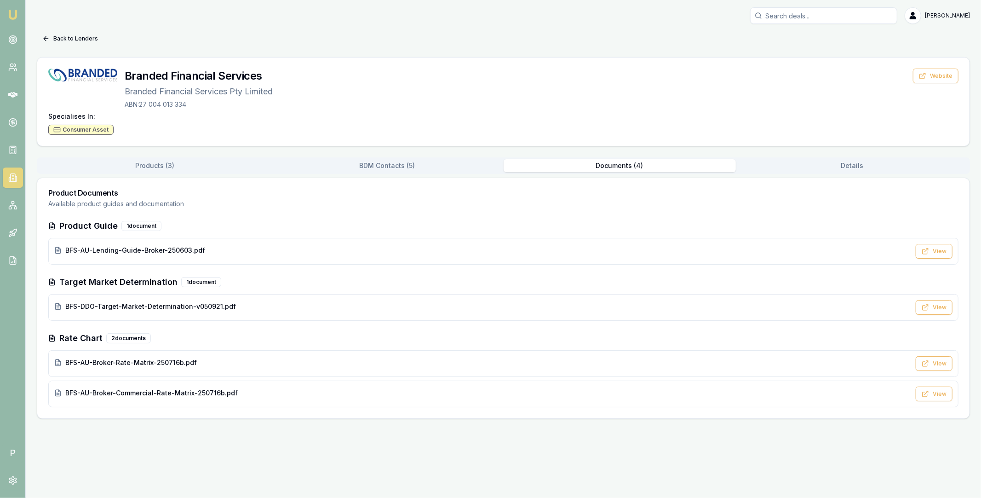
click at [625, 168] on button "Documents ( 4 )" at bounding box center [620, 165] width 232 height 13
click at [154, 257] on div "BFS-AU-Lending-Guide-Broker-250603.pdf View" at bounding box center [503, 251] width 910 height 27
click at [11, 204] on icon at bounding box center [12, 205] width 9 height 9
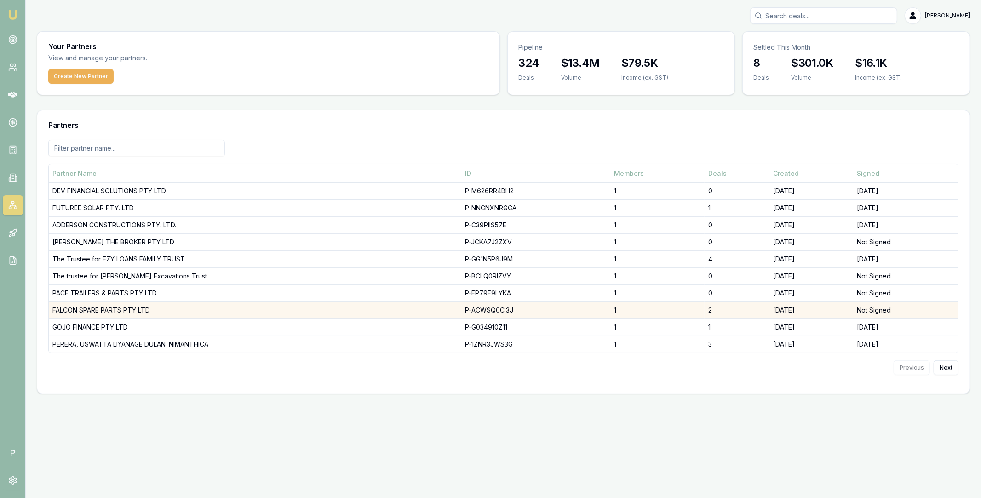
click at [202, 315] on td "FALCON SPARE PARTS PTY LTD" at bounding box center [255, 310] width 413 height 17
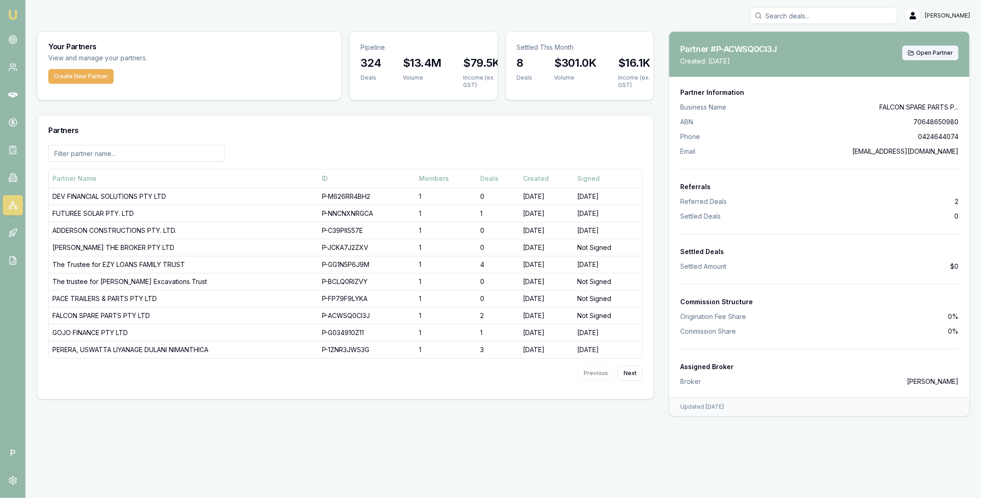
click at [946, 53] on span "Open Partner" at bounding box center [934, 52] width 37 height 7
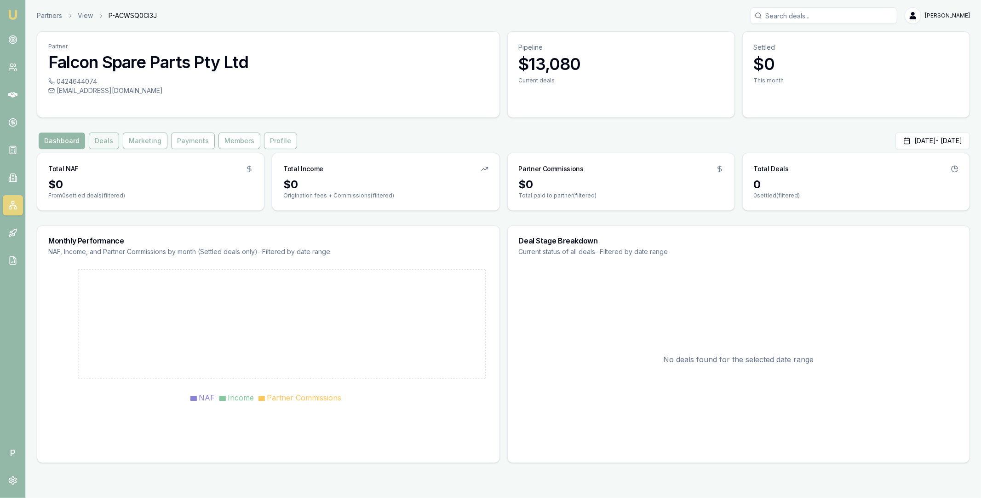
click at [102, 140] on button "Deals" at bounding box center [104, 140] width 30 height 17
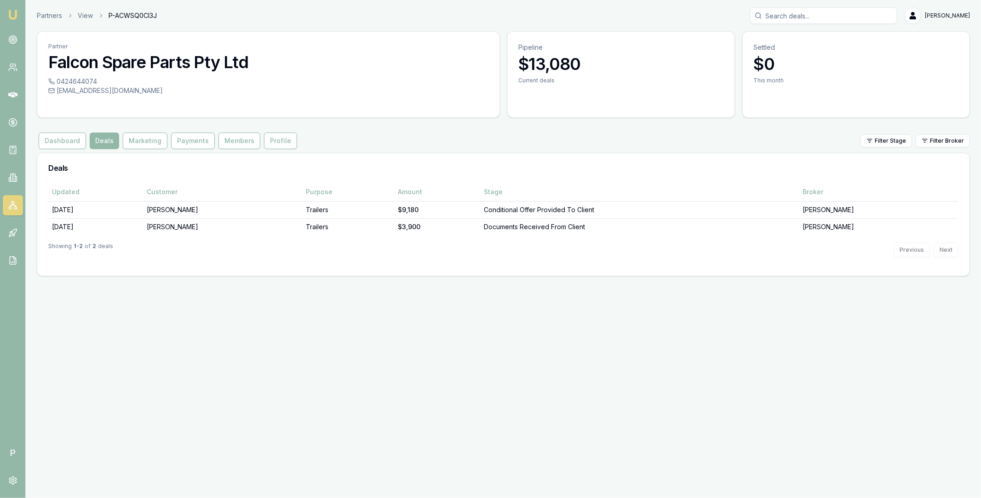
click at [8, 205] on icon at bounding box center [12, 205] width 9 height 9
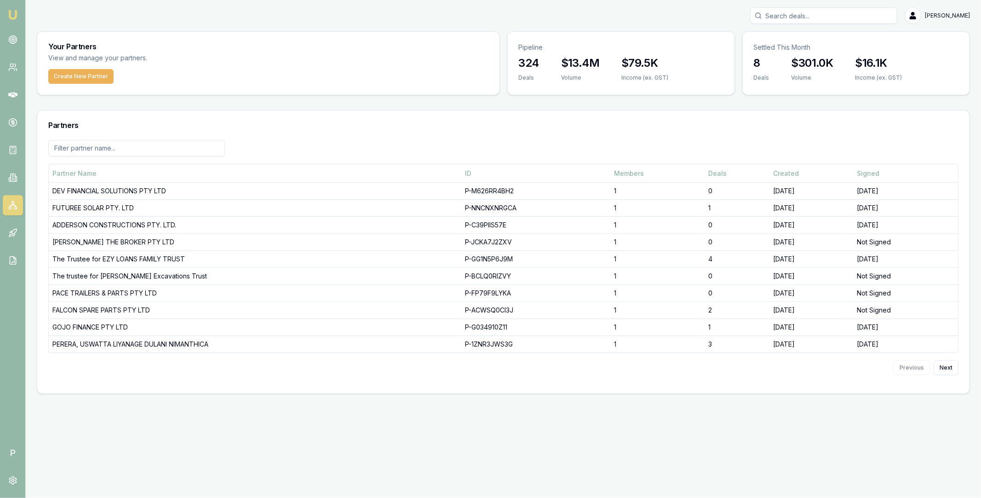
click at [176, 151] on input at bounding box center [136, 148] width 177 height 17
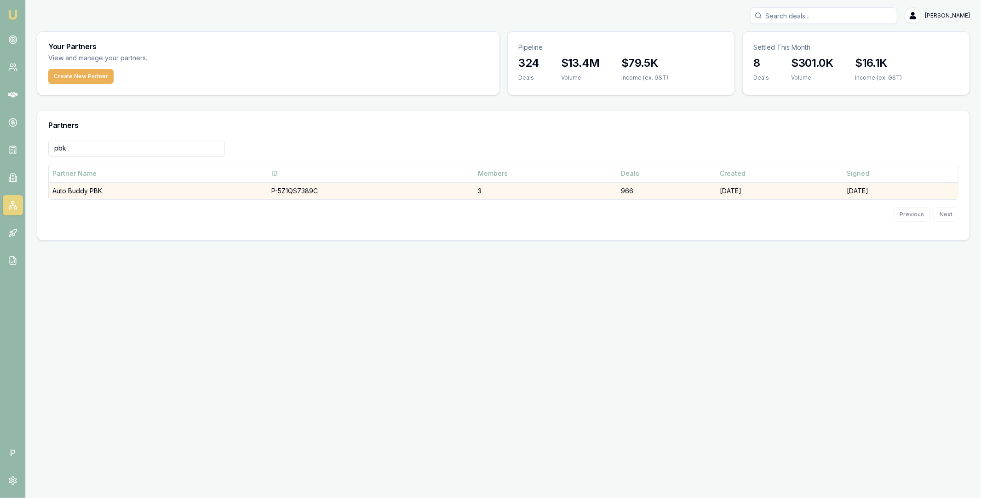
type input "pbk"
click at [181, 188] on td "Auto Buddy PBK" at bounding box center [158, 191] width 219 height 17
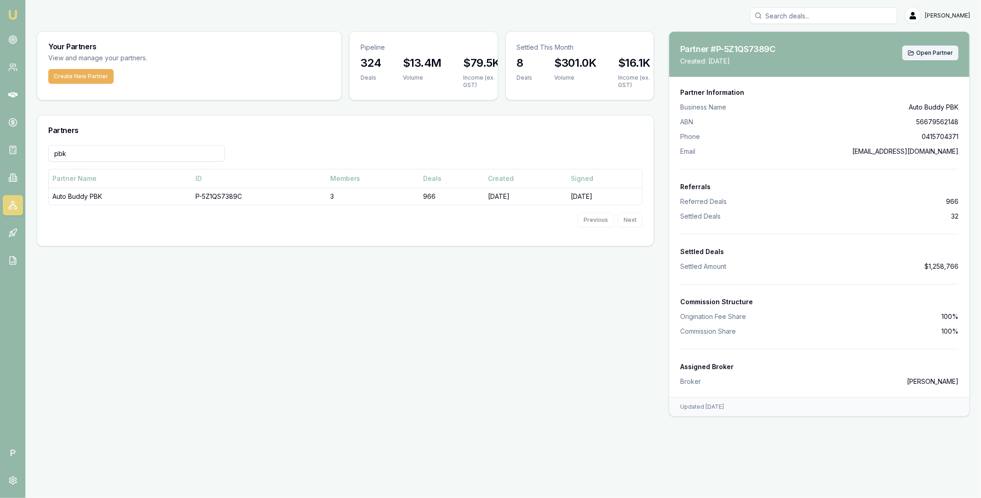
click at [932, 52] on span "Open Partner" at bounding box center [934, 52] width 37 height 7
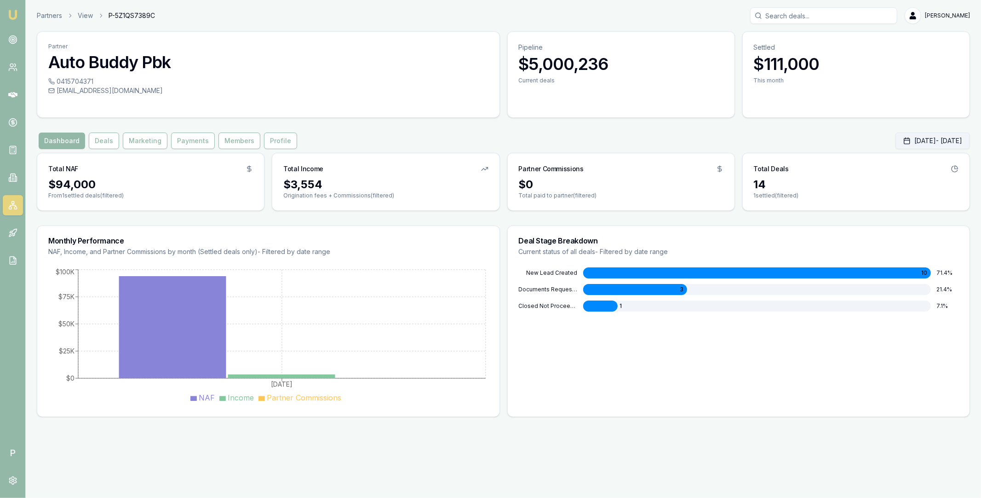
click at [899, 136] on button "Oct 01, 2025 - Oct 31, 2025" at bounding box center [932, 140] width 75 height 17
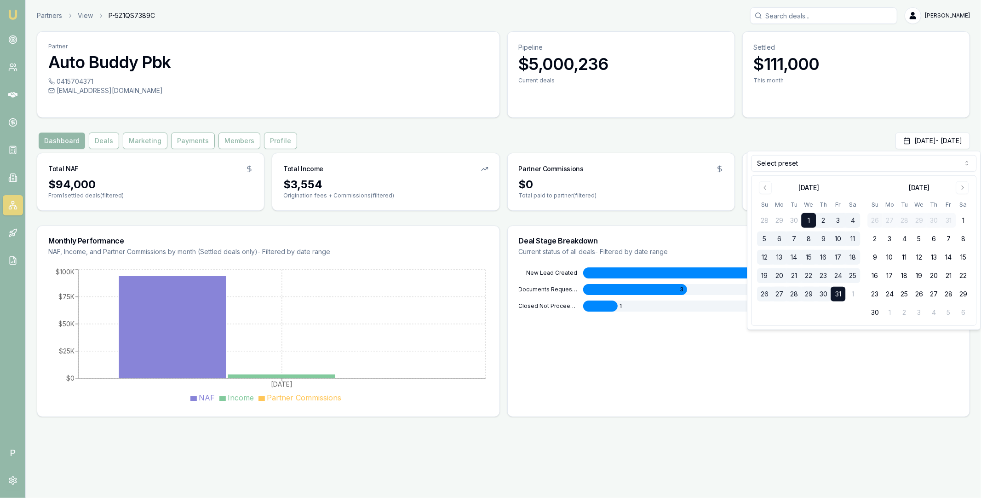
drag, startPoint x: 832, startPoint y: 175, endPoint x: 831, endPoint y: 170, distance: 5.2
click at [832, 173] on div "Select preset October 2025 Su Mo Tu We Th Fr Sa 28 29 30 1 2 3 4 5 6 7 8 9 10 1…" at bounding box center [863, 240] width 233 height 178
click at [831, 169] on html "Emu Broker P Partners View P-5Z1QS7389C Matt Leeburn Toggle Menu Partner Auto B…" at bounding box center [490, 249] width 981 height 498
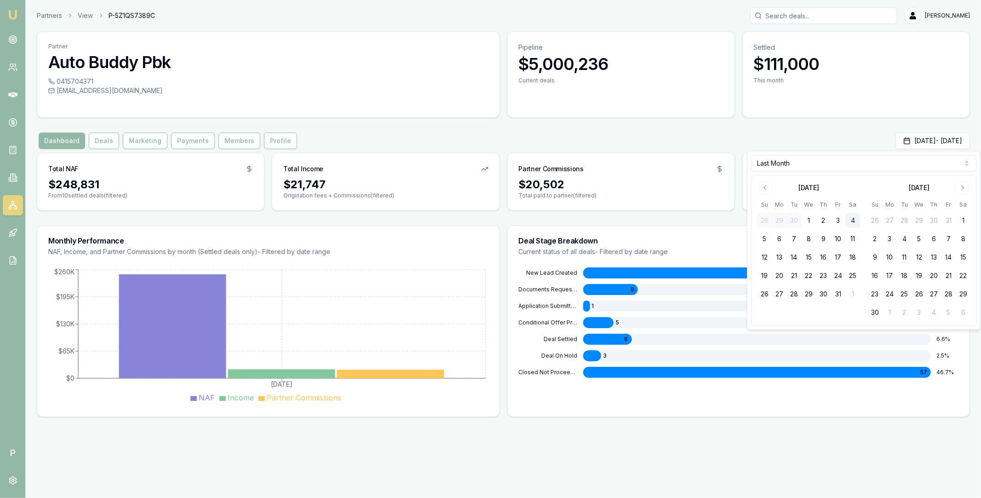
click at [496, 138] on div "Dashboard Deals Marketing Payments Members Profile Sep 01, 2025 - Sep 30, 2025" at bounding box center [503, 140] width 933 height 17
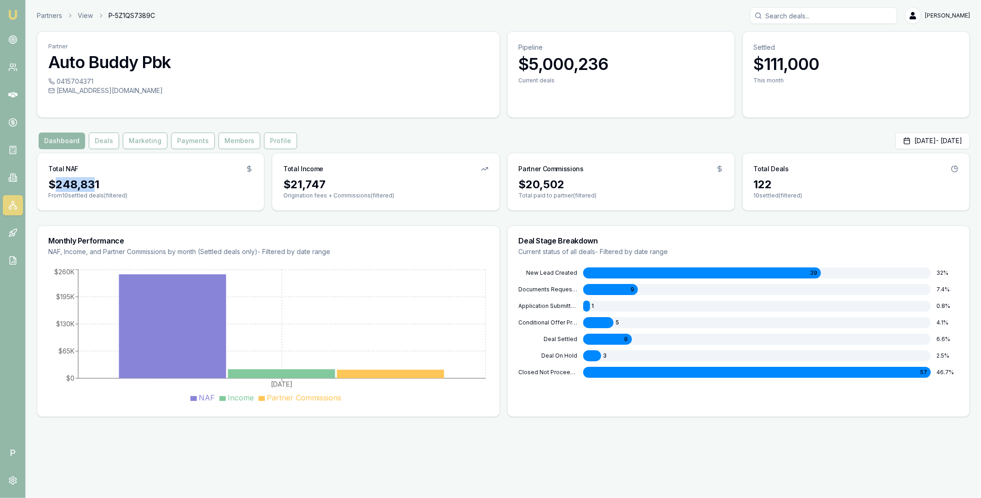
drag, startPoint x: 56, startPoint y: 185, endPoint x: 97, endPoint y: 182, distance: 41.1
click at [96, 182] on div "$248,831" at bounding box center [150, 184] width 205 height 15
click at [69, 186] on div "$248,831" at bounding box center [150, 184] width 205 height 15
click at [310, 184] on div "$21,747" at bounding box center [385, 184] width 205 height 15
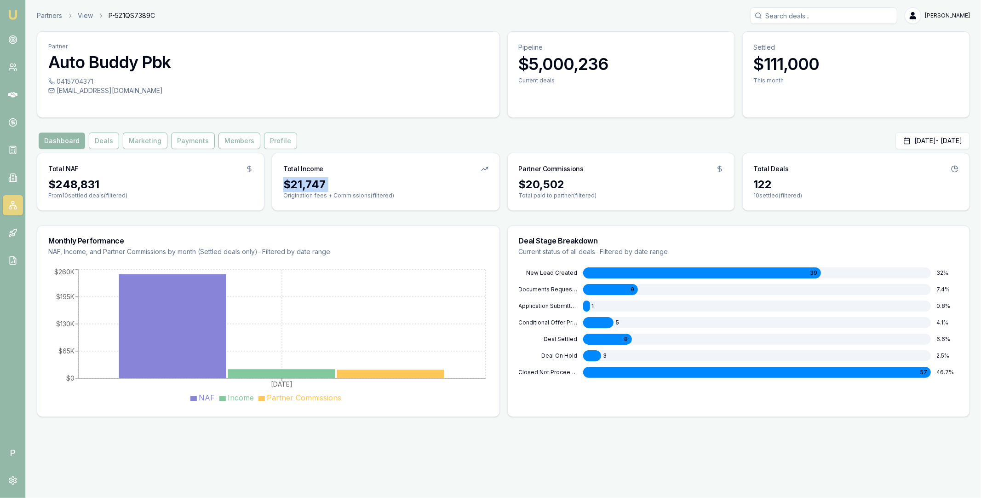
click at [310, 184] on div "$21,747" at bounding box center [385, 184] width 205 height 15
click at [106, 143] on button "Deals" at bounding box center [104, 140] width 30 height 17
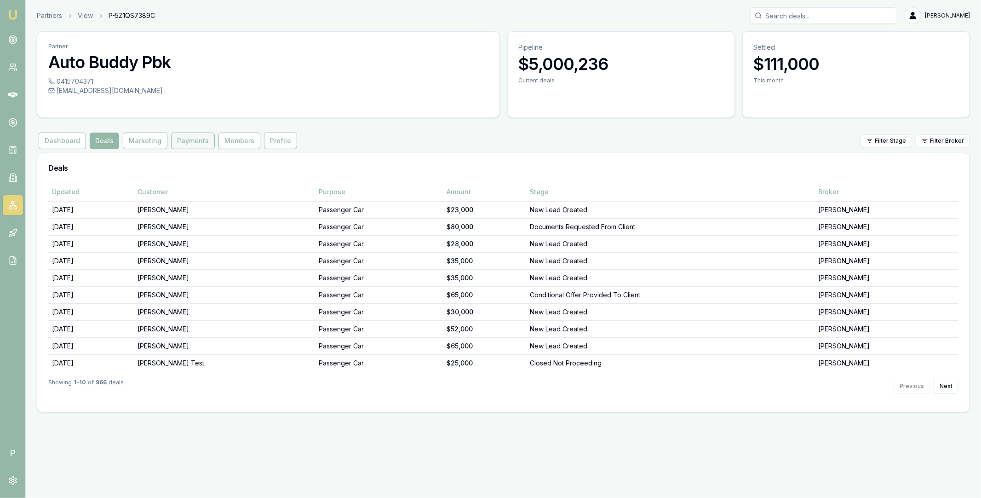
click at [188, 143] on button "Payments" at bounding box center [193, 140] width 44 height 17
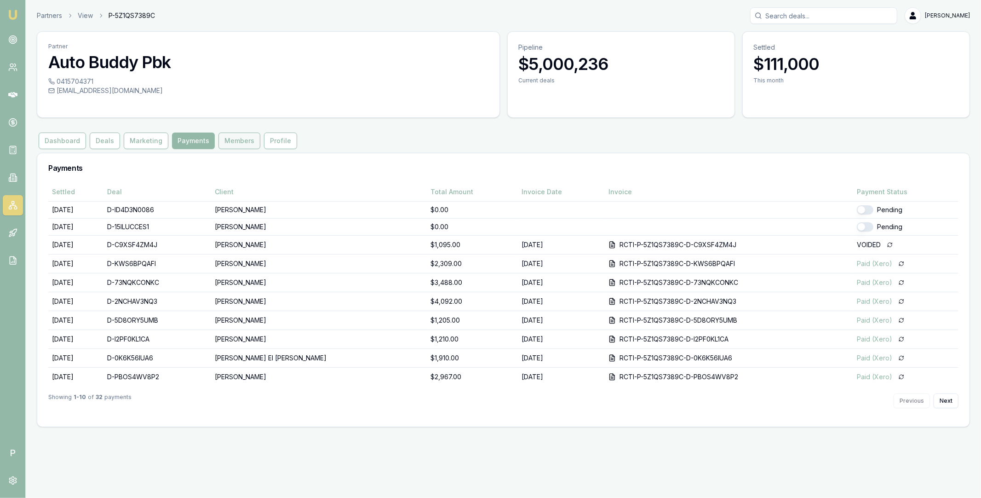
click at [228, 139] on button "Members" at bounding box center [239, 140] width 42 height 17
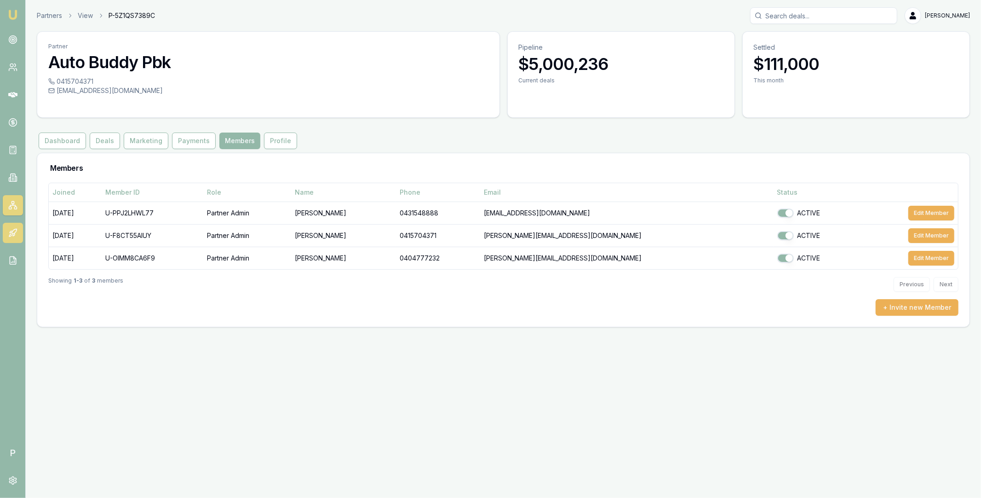
click at [20, 234] on link at bounding box center [13, 233] width 20 height 20
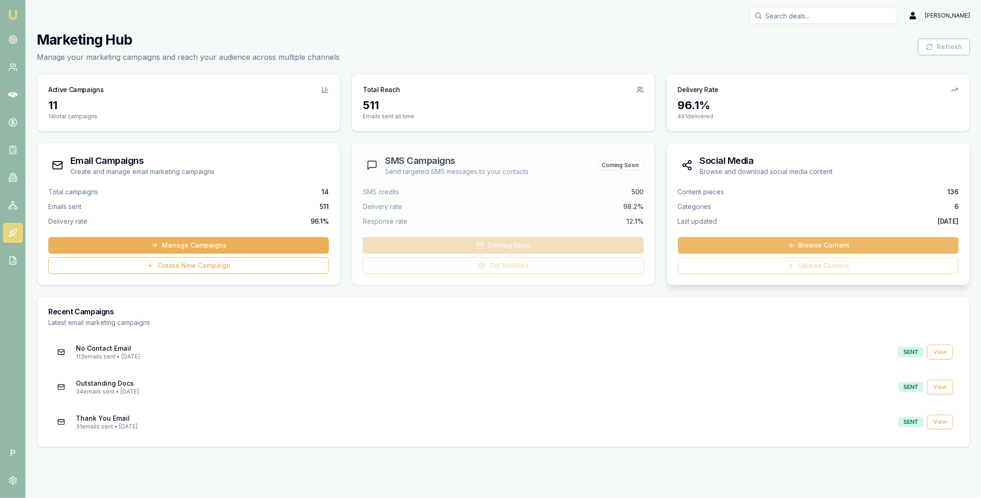
click at [824, 245] on link "Browse Content" at bounding box center [818, 245] width 281 height 17
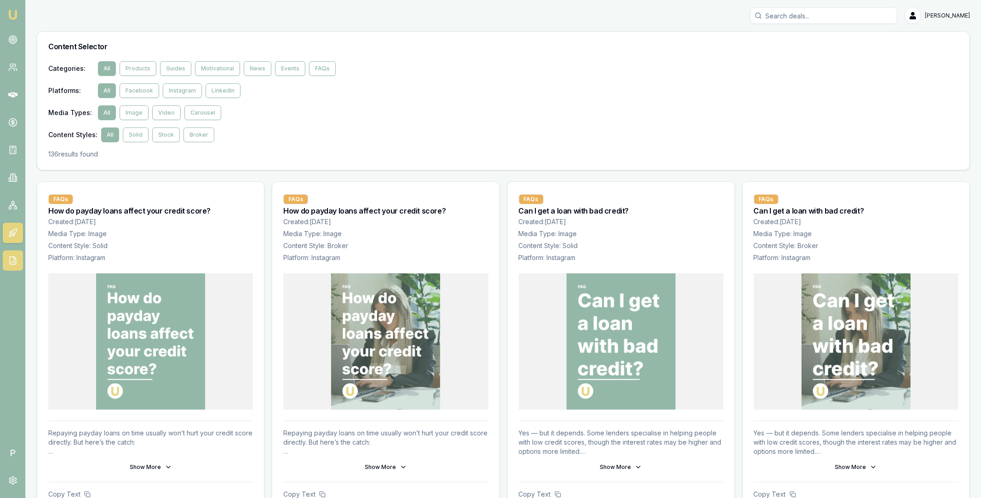
click at [13, 263] on icon at bounding box center [12, 260] width 9 height 9
